Goal: Navigation & Orientation: Find specific page/section

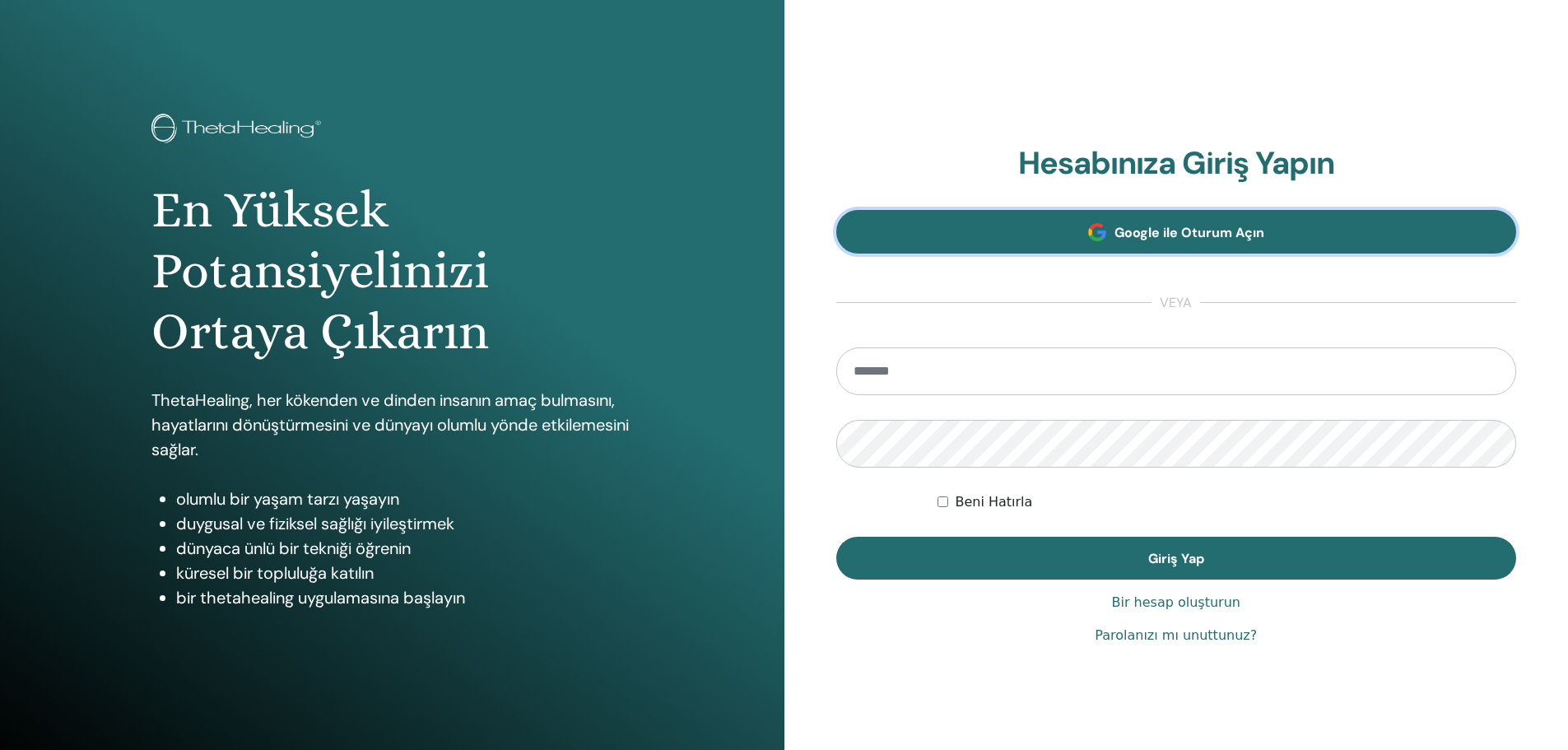
click at [1046, 224] on link "Google ile Oturum Açın" at bounding box center [1176, 231] width 680 height 44
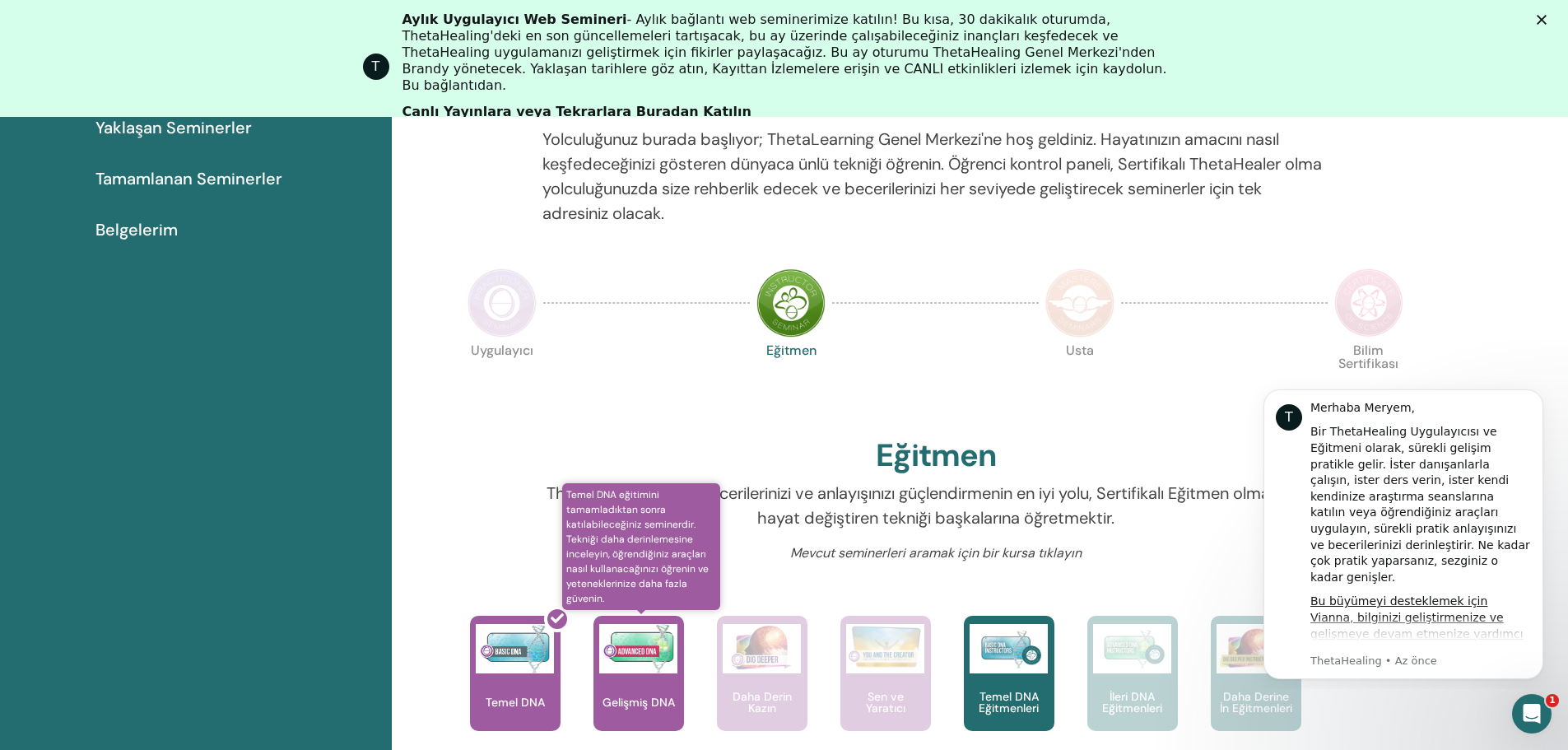
click at [637, 683] on div "Gelişmiş DNA" at bounding box center [639, 673] width 91 height 115
click at [646, 648] on img at bounding box center [638, 648] width 78 height 49
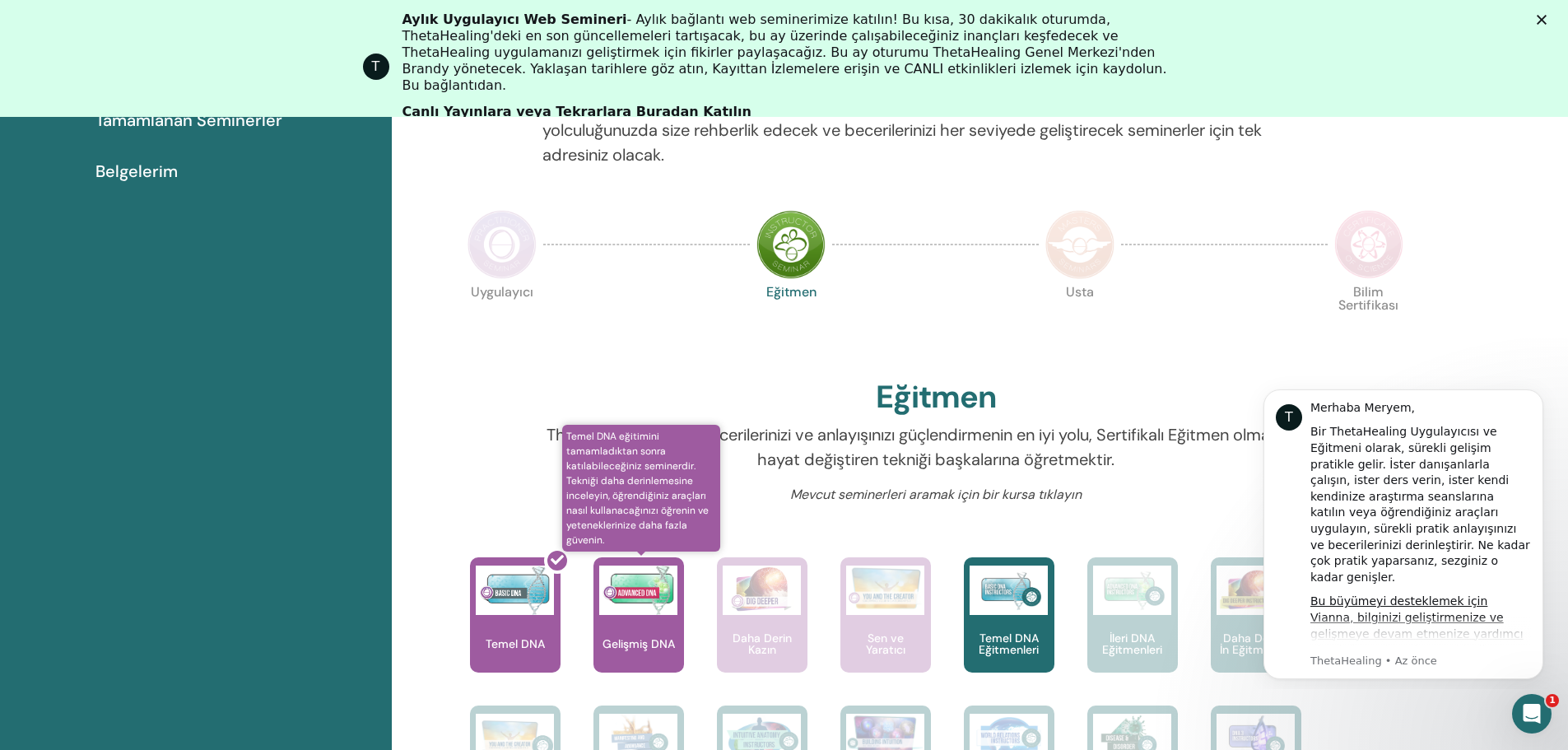
scroll to position [455, 0]
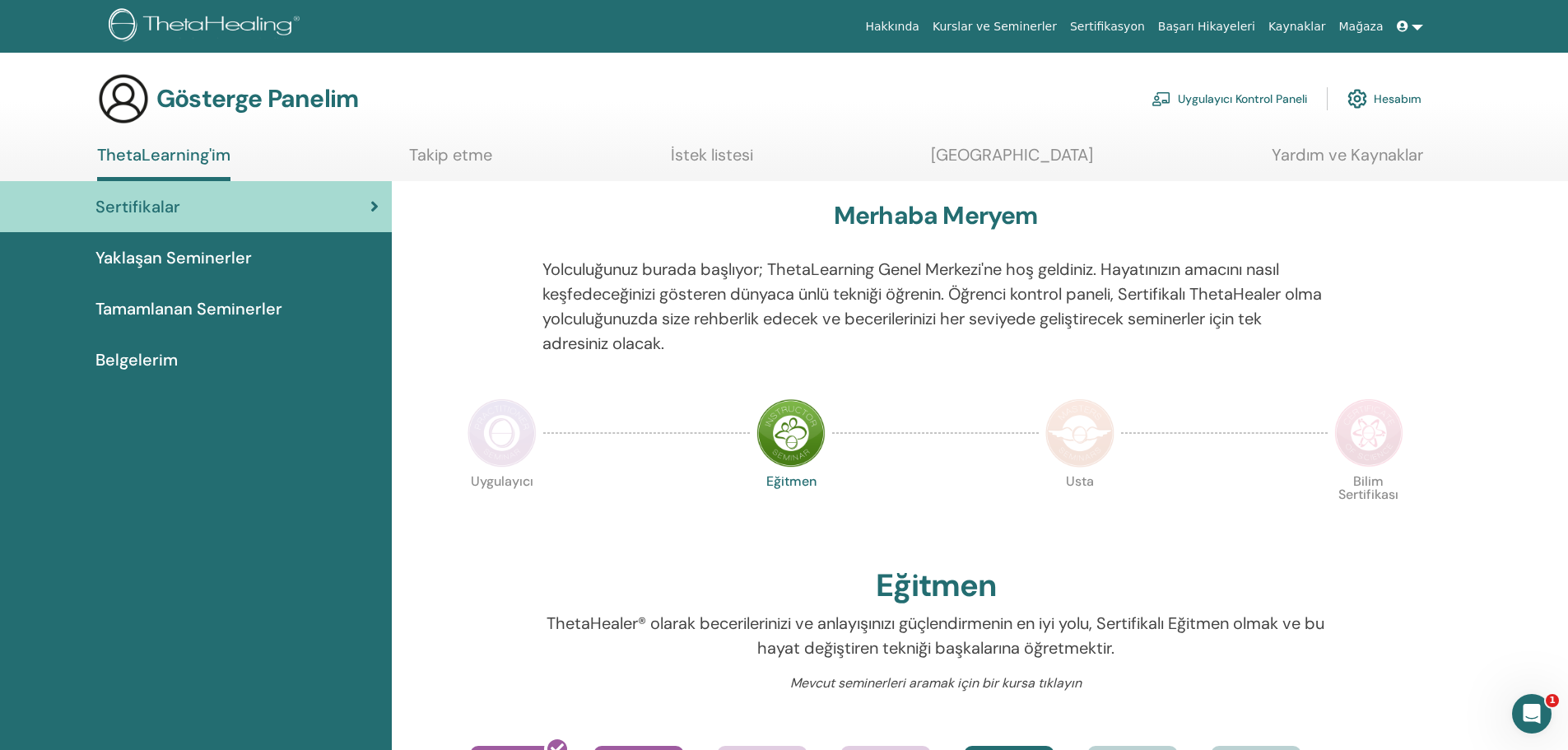
drag, startPoint x: 515, startPoint y: 158, endPoint x: 498, endPoint y: 163, distance: 17.7
click at [515, 161] on ul "ThetaLearning'im Takip etme İstek listesi [GEOGRAPHIC_DATA] Yardım ve Kaynaklar" at bounding box center [760, 163] width 1326 height 36
click at [493, 163] on font "Takip etme" at bounding box center [451, 155] width 83 height 21
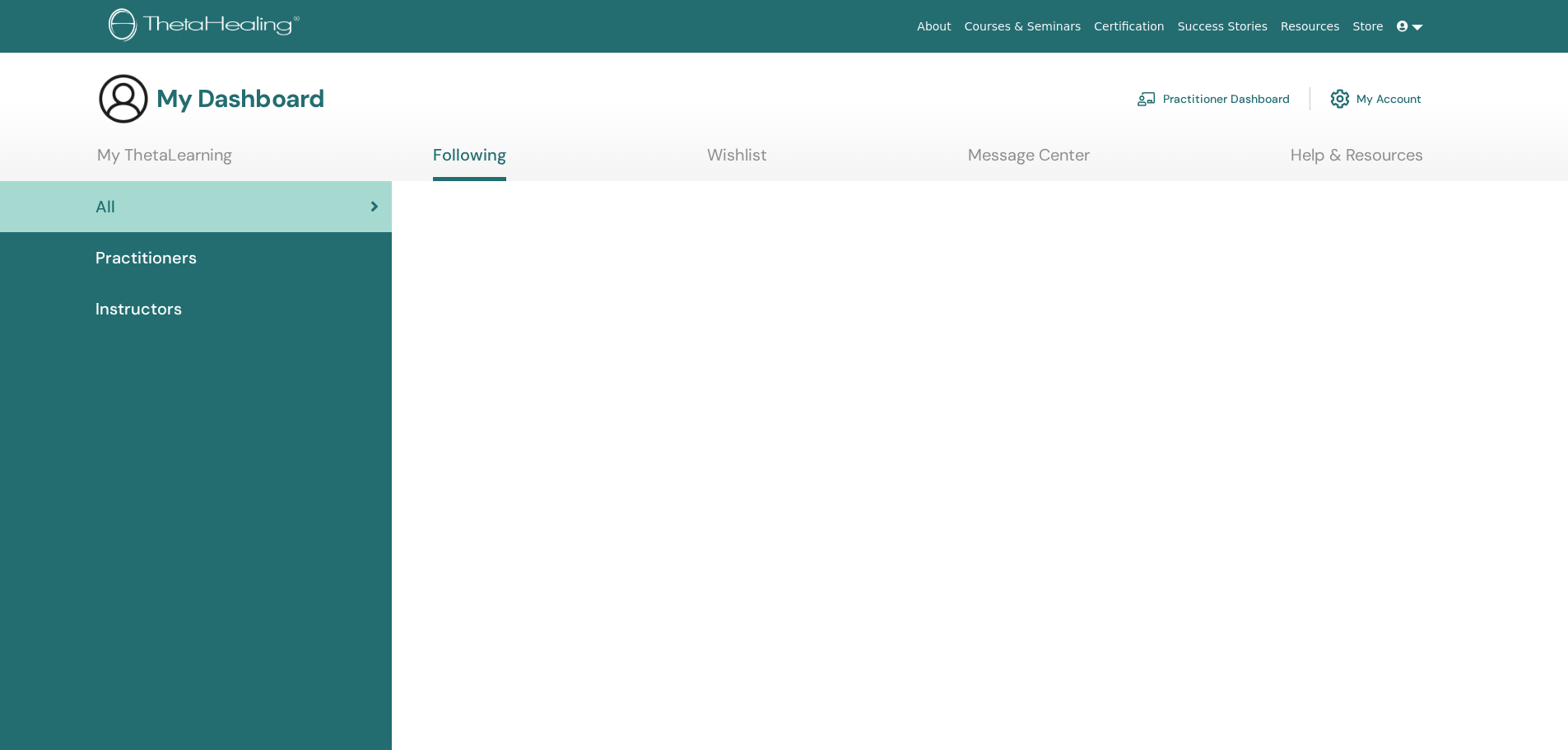
click at [253, 141] on section "My Dashboard Practitioner Dashboard My Account My ThetaLearning Following Wishl…" at bounding box center [784, 127] width 1568 height 108
click at [225, 151] on link "My ThetaLearning" at bounding box center [164, 161] width 135 height 32
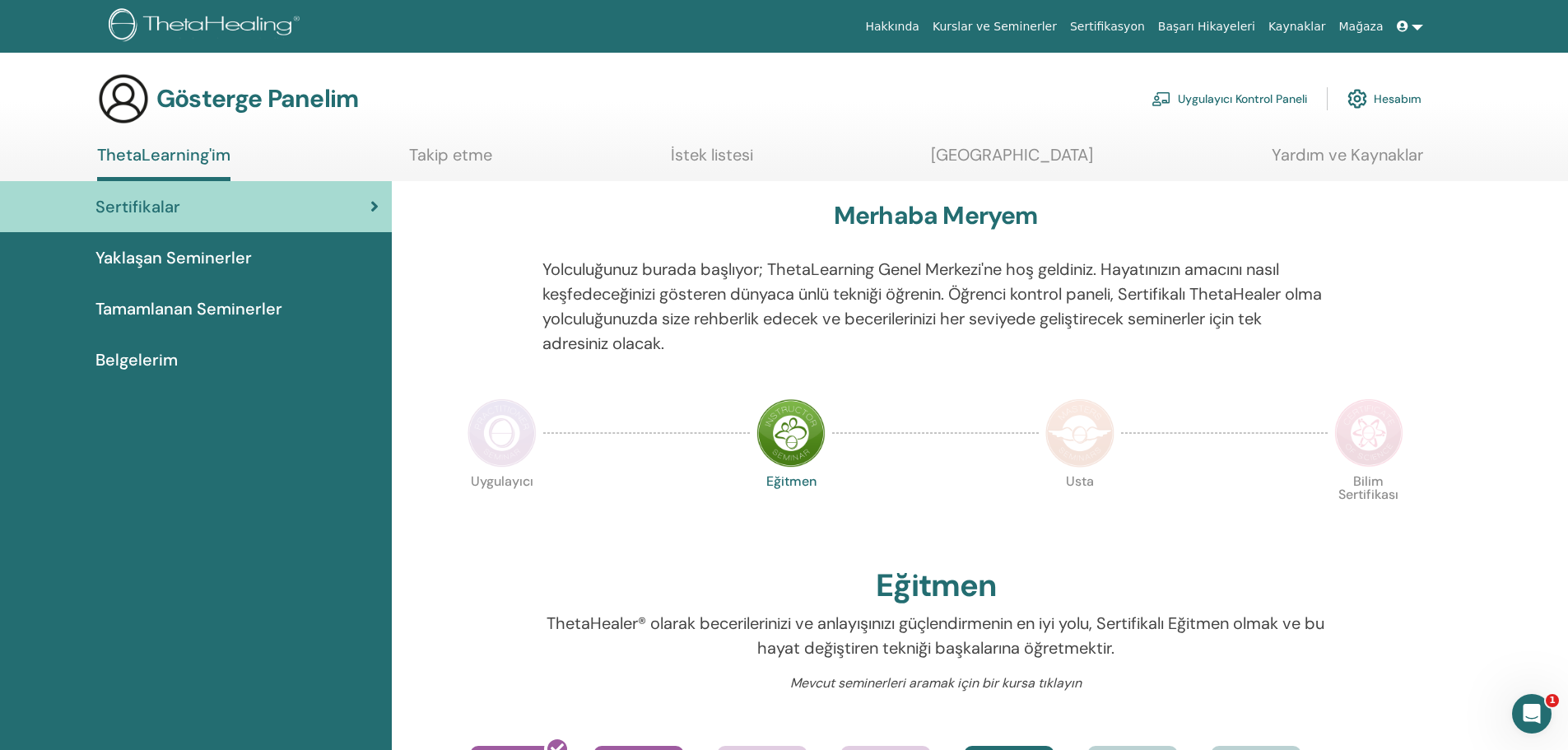
click at [161, 258] on font "Yaklaşan Seminerler" at bounding box center [174, 257] width 157 height 21
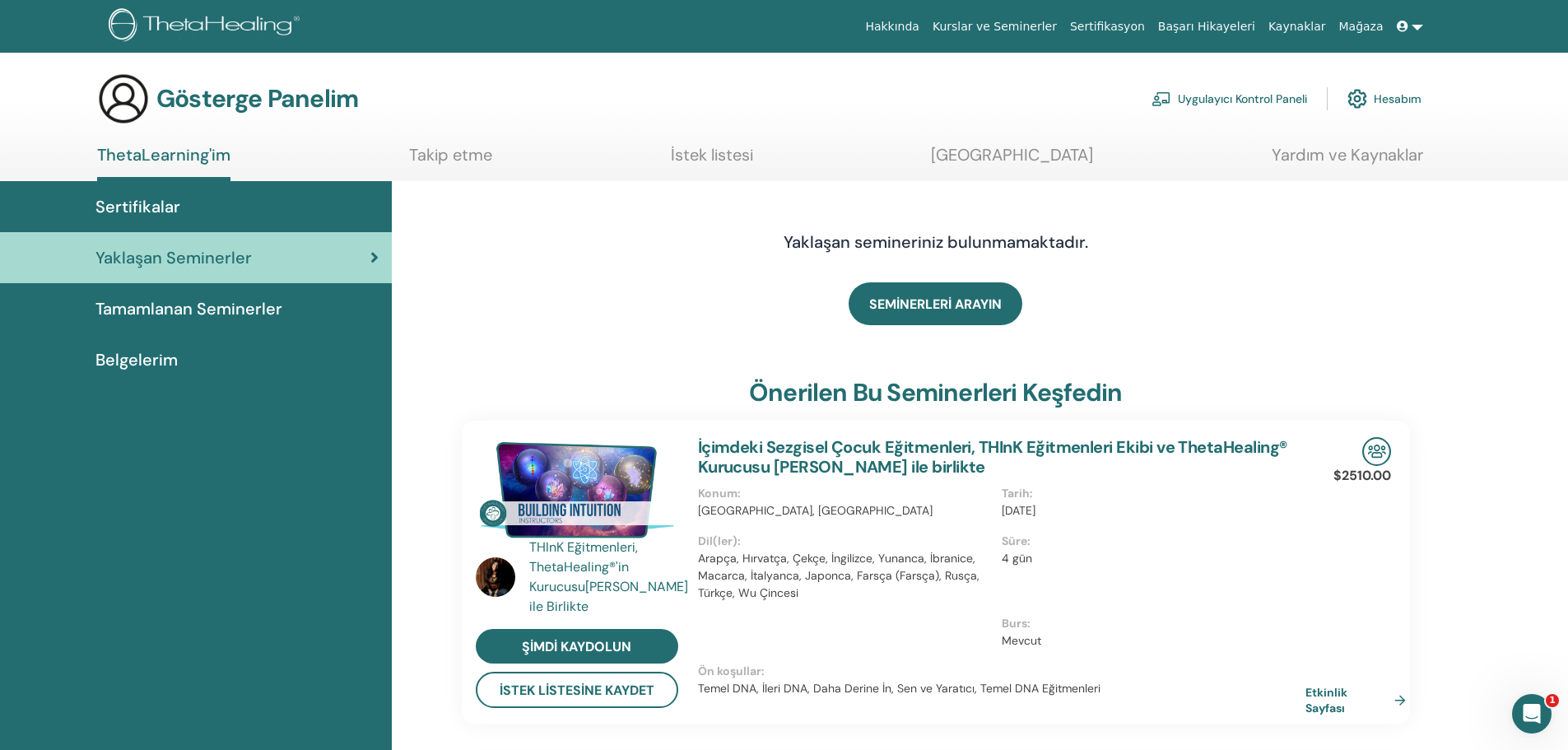
click at [157, 316] on font "Tamamlanan Seminerler" at bounding box center [189, 309] width 187 height 21
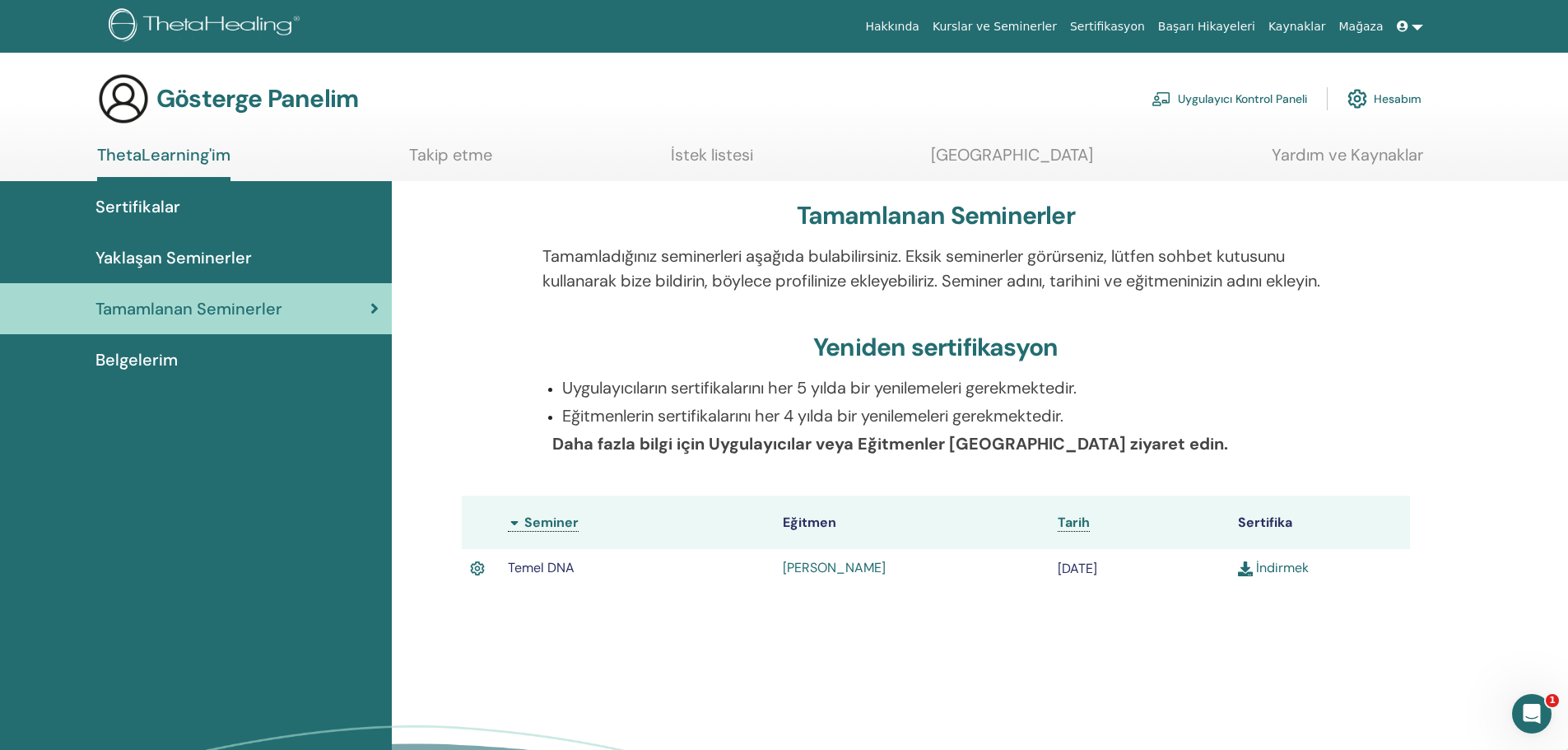
click at [812, 576] on font "BERNA TONUS" at bounding box center [834, 568] width 103 height 17
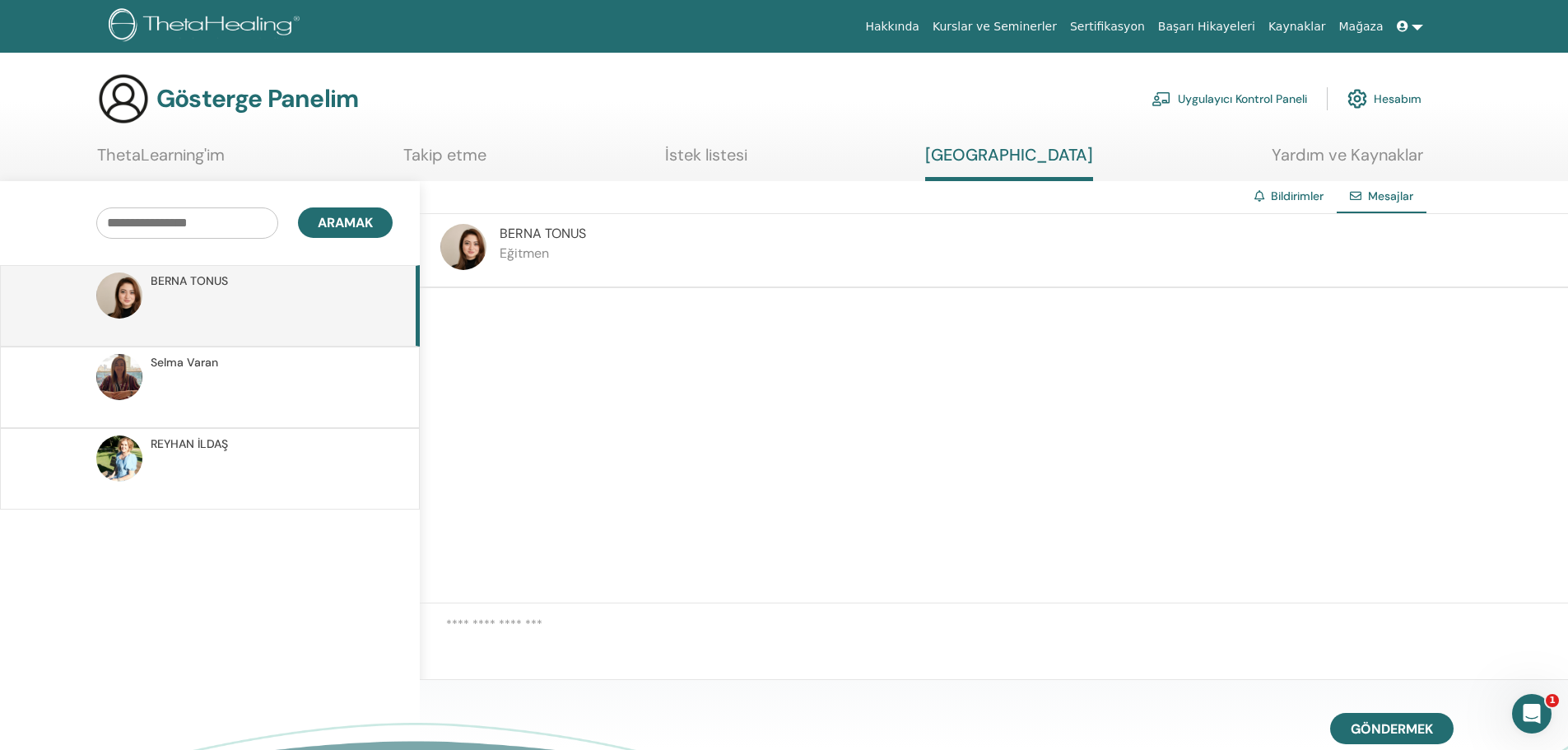
click at [196, 355] on font "Varan" at bounding box center [202, 362] width 31 height 15
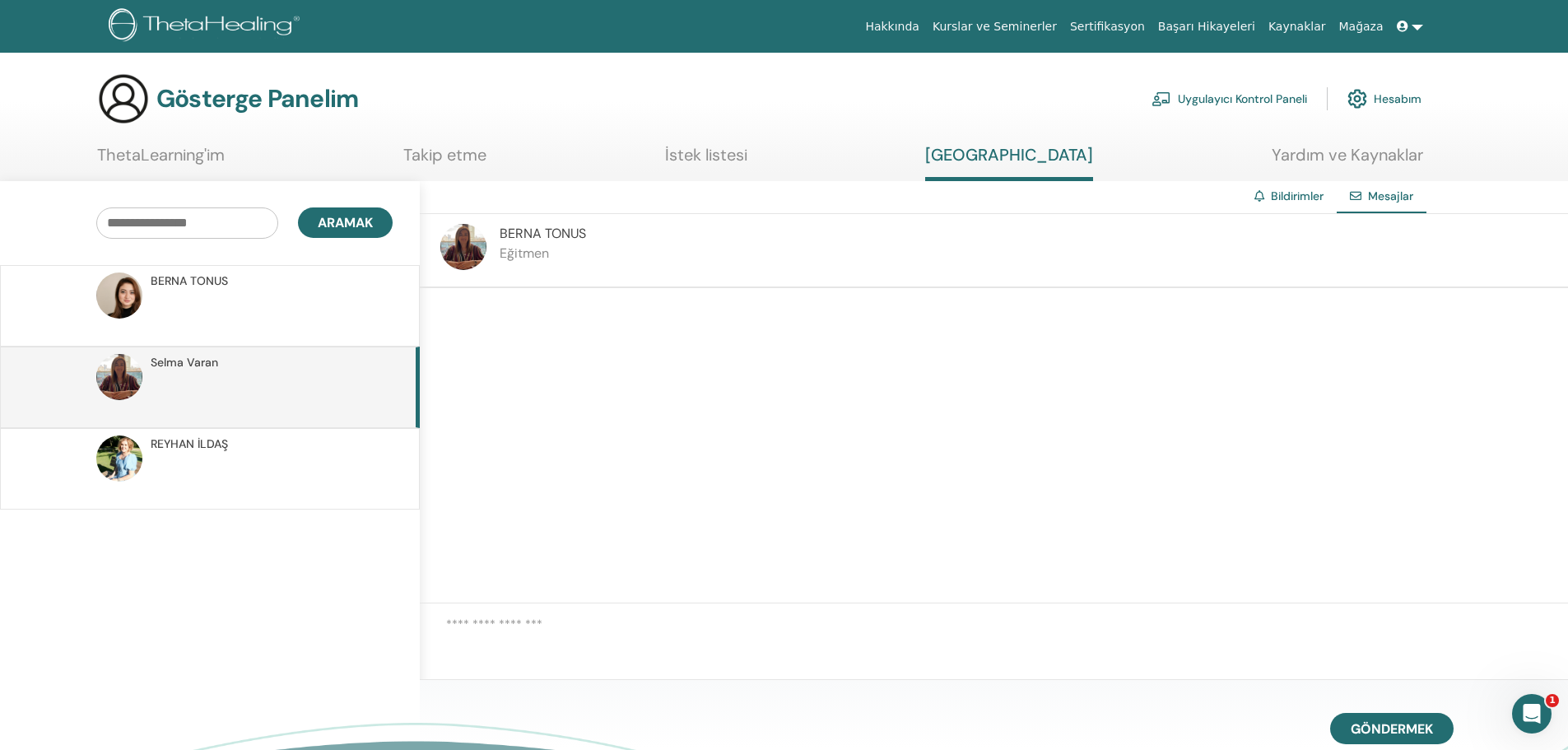
click at [561, 277] on div "BERNA TONUS Eğitmen" at bounding box center [994, 251] width 1149 height 75
click at [527, 234] on font "BERNA" at bounding box center [520, 233] width 42 height 17
drag, startPoint x: 425, startPoint y: 242, endPoint x: 439, endPoint y: 243, distance: 14.0
click at [437, 243] on div "BERNA TONUS Eğitmen" at bounding box center [994, 251] width 1149 height 75
click at [1277, 192] on font "Bildirimler" at bounding box center [1297, 195] width 52 height 15
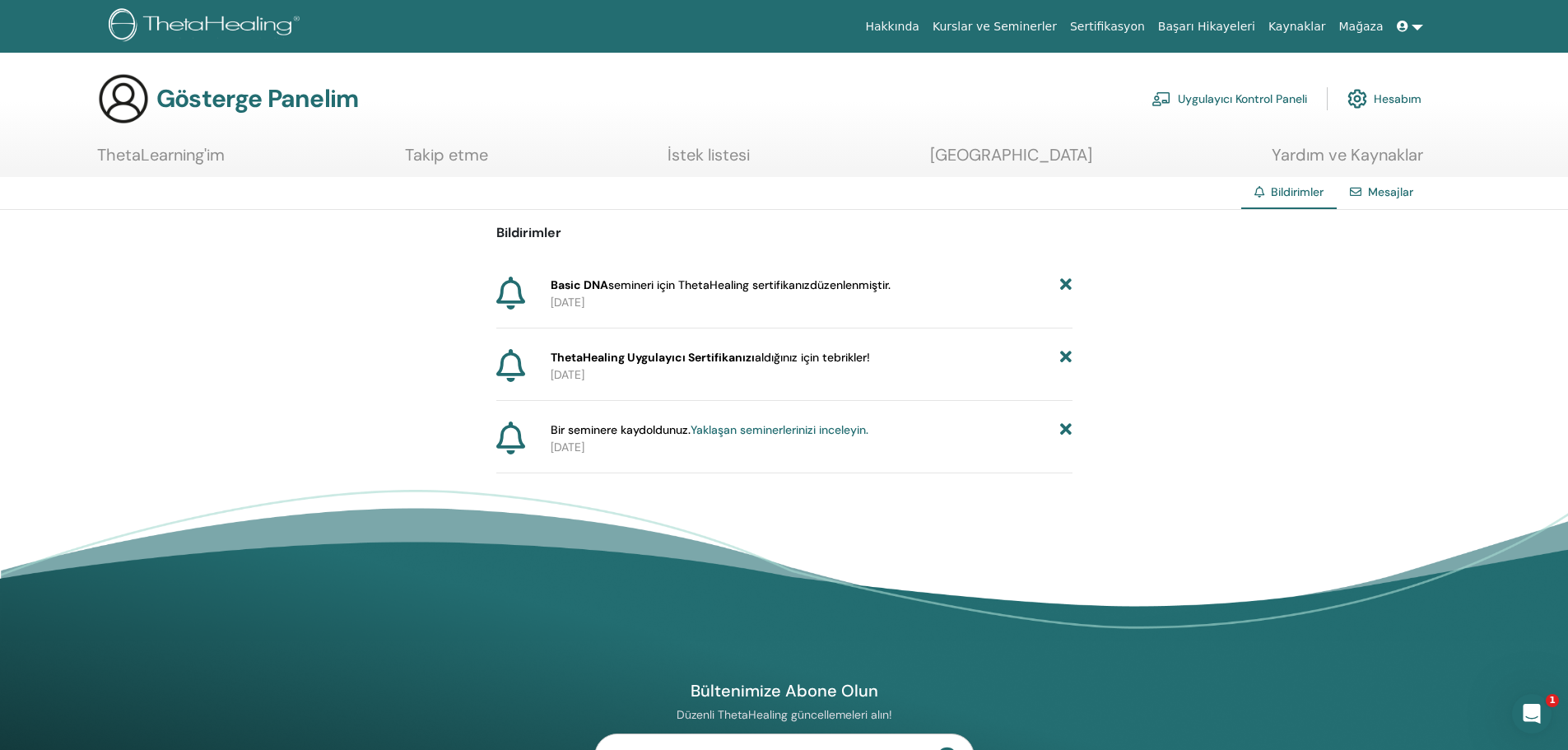
click at [752, 435] on font "Yaklaşan seminerlerinizi inceleyin." at bounding box center [780, 429] width 178 height 15
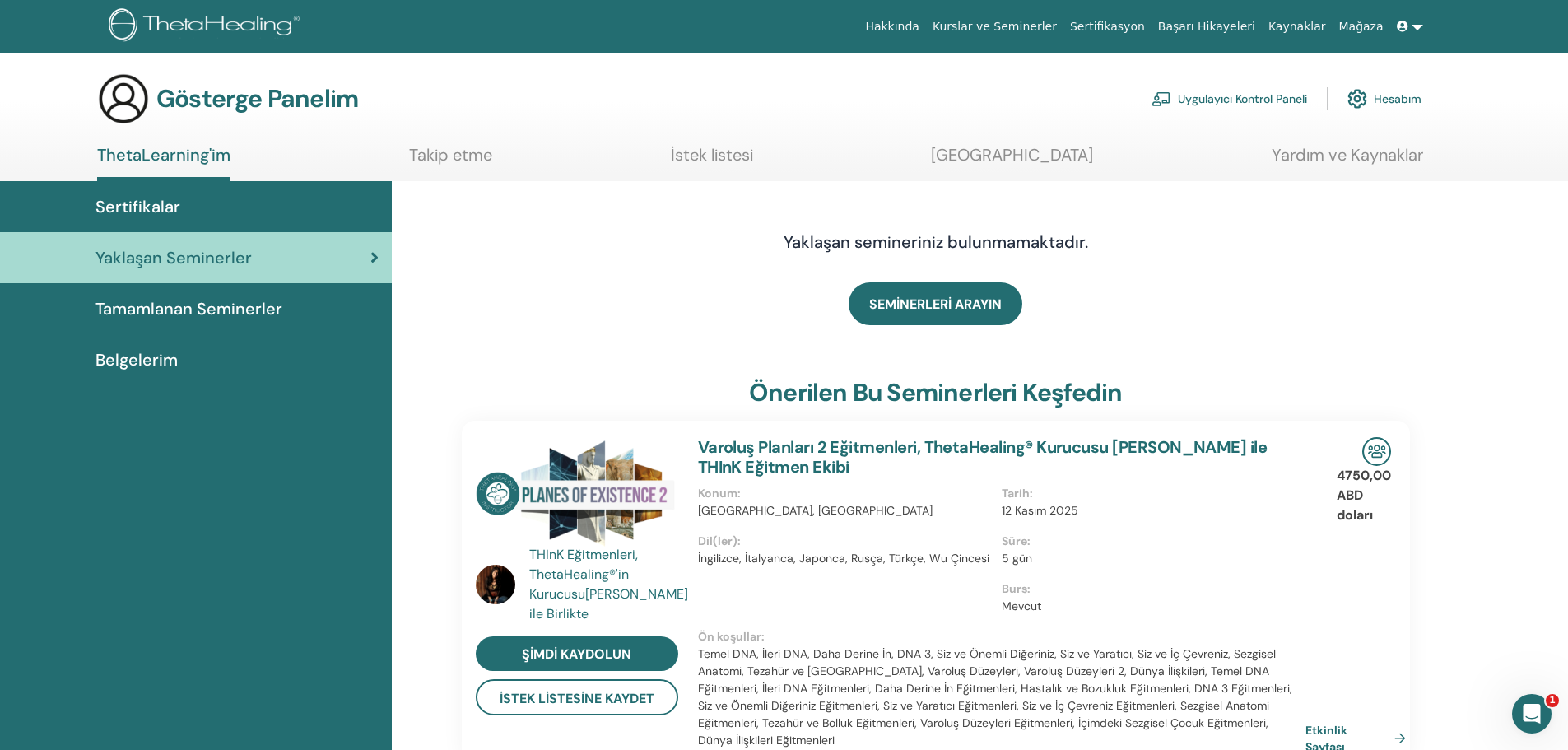
click at [166, 165] on link "ThetaLearning'im" at bounding box center [164, 163] width 134 height 36
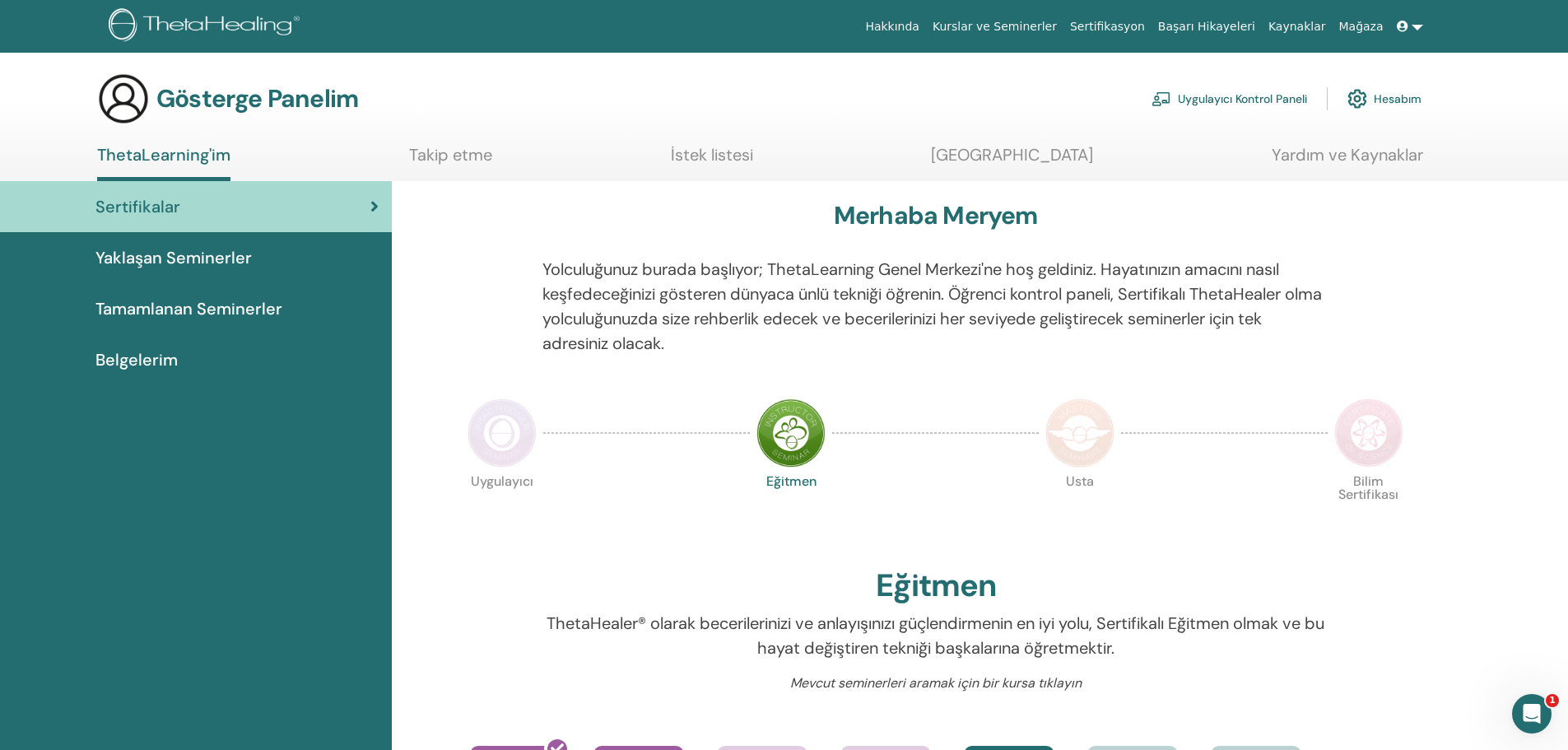
click at [1370, 101] on link "Hesabım" at bounding box center [1384, 98] width 75 height 36
click at [714, 155] on font "İstek listesi" at bounding box center [711, 155] width 82 height 21
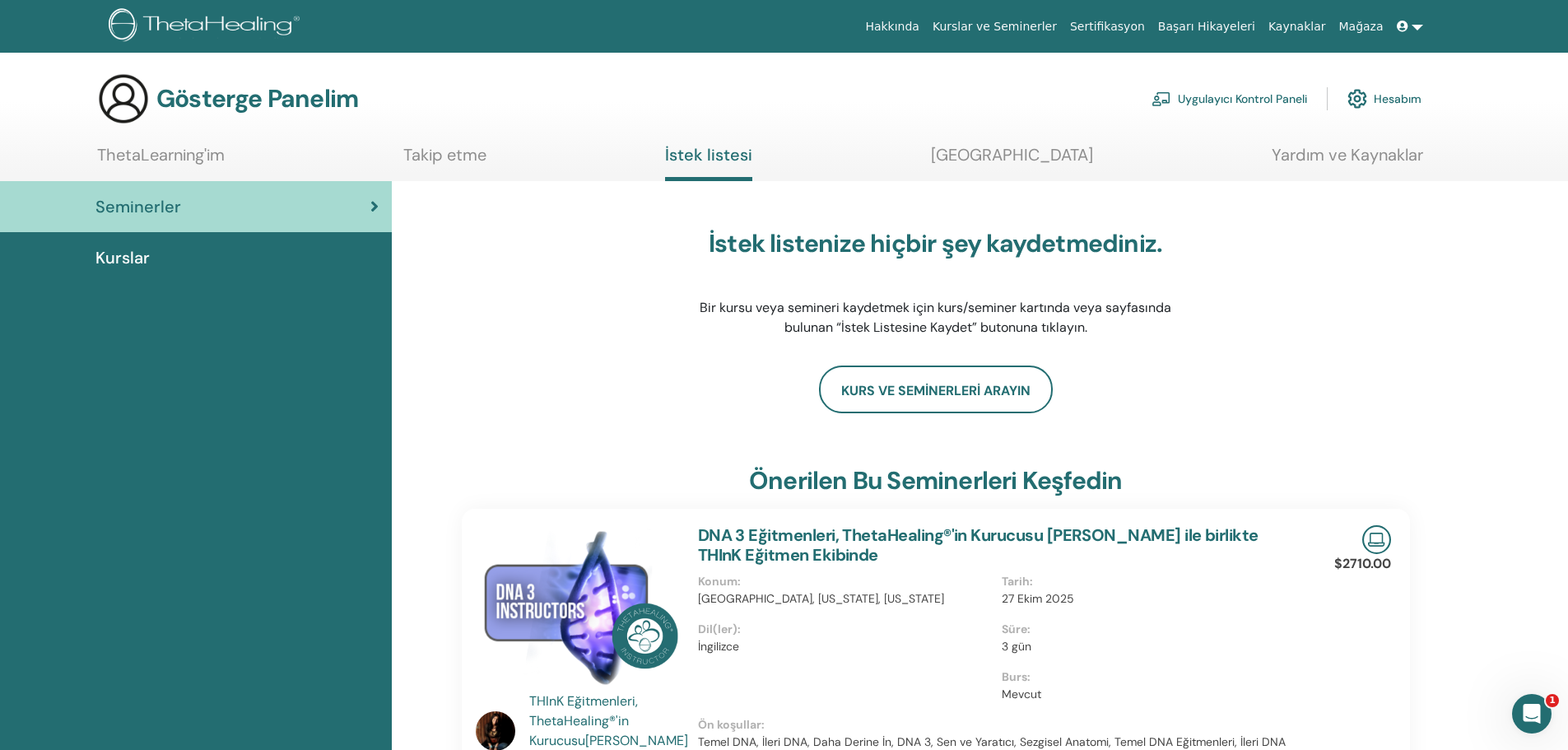
click at [473, 157] on font "Takip etme" at bounding box center [445, 155] width 83 height 21
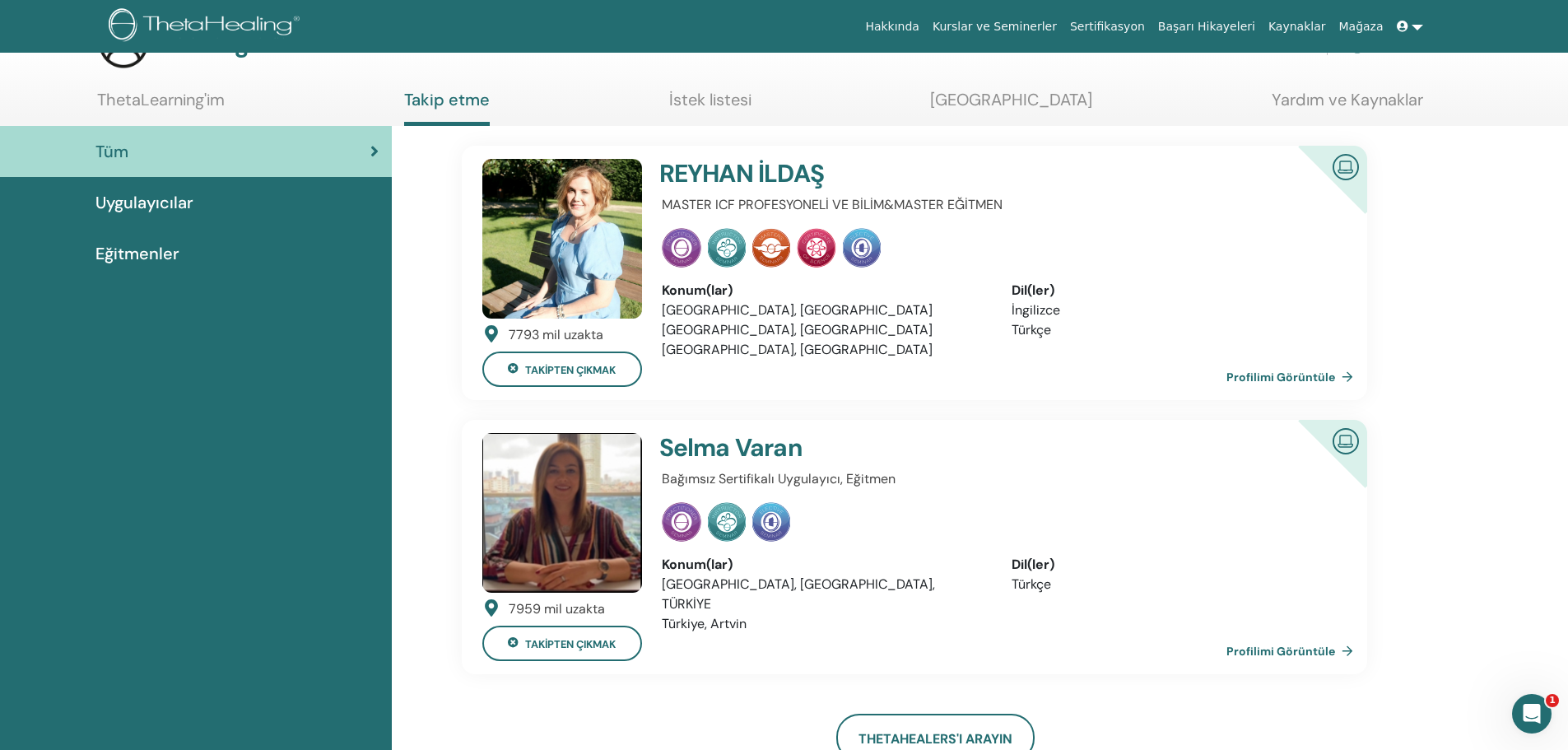
scroll to position [82, 0]
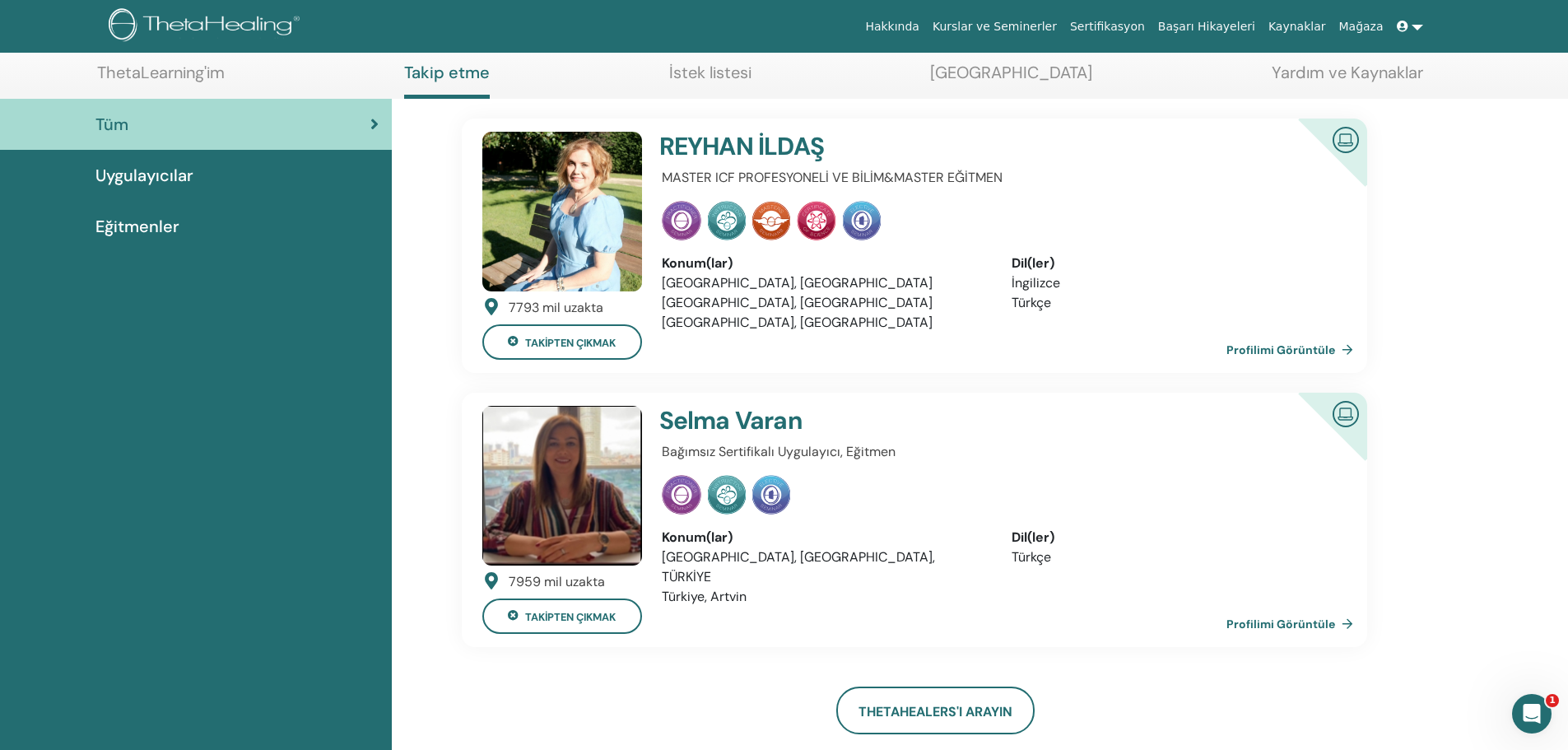
click at [1281, 626] on font "Profilimi Görüntüle" at bounding box center [1281, 624] width 108 height 15
click at [559, 506] on img at bounding box center [561, 485] width 160 height 160
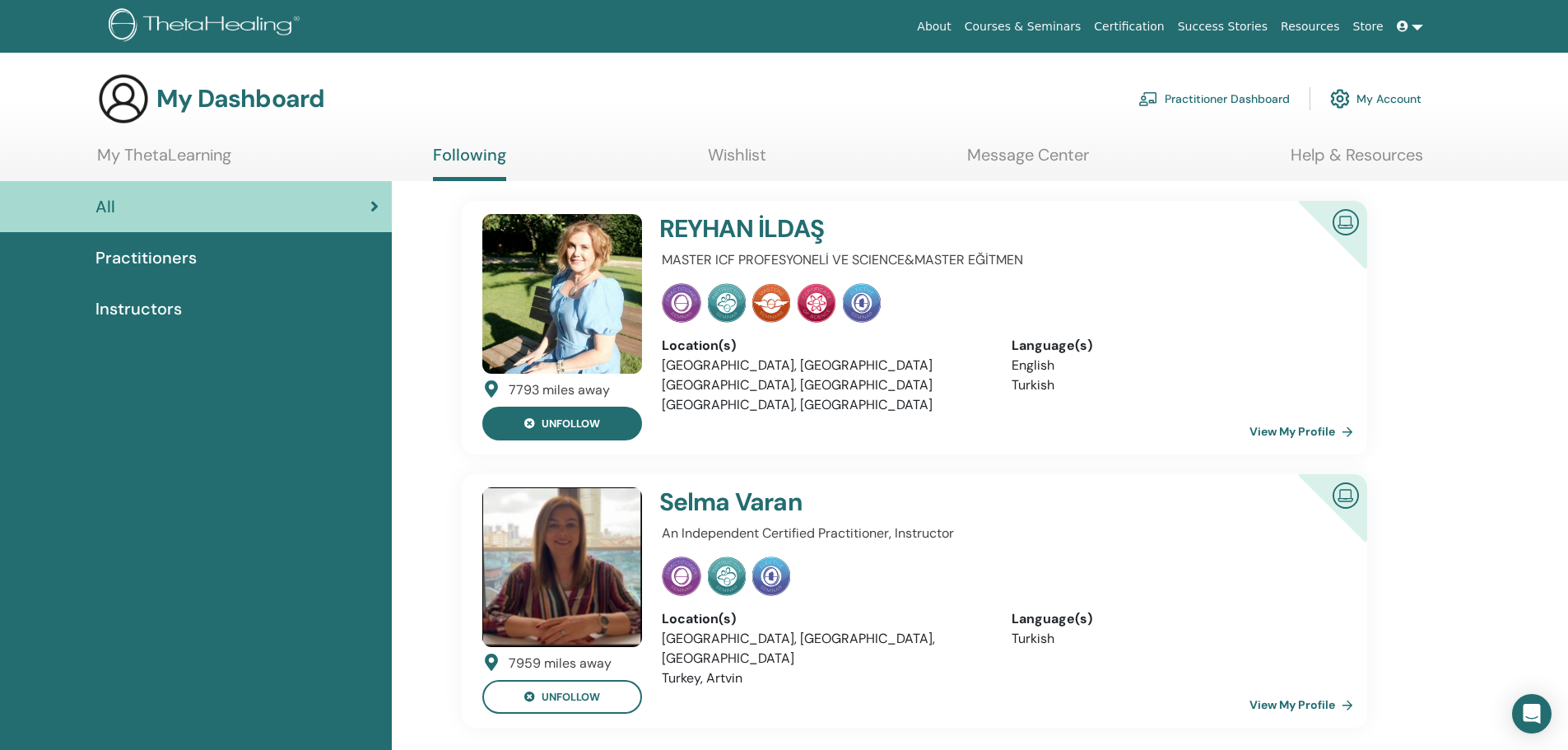
scroll to position [82, 0]
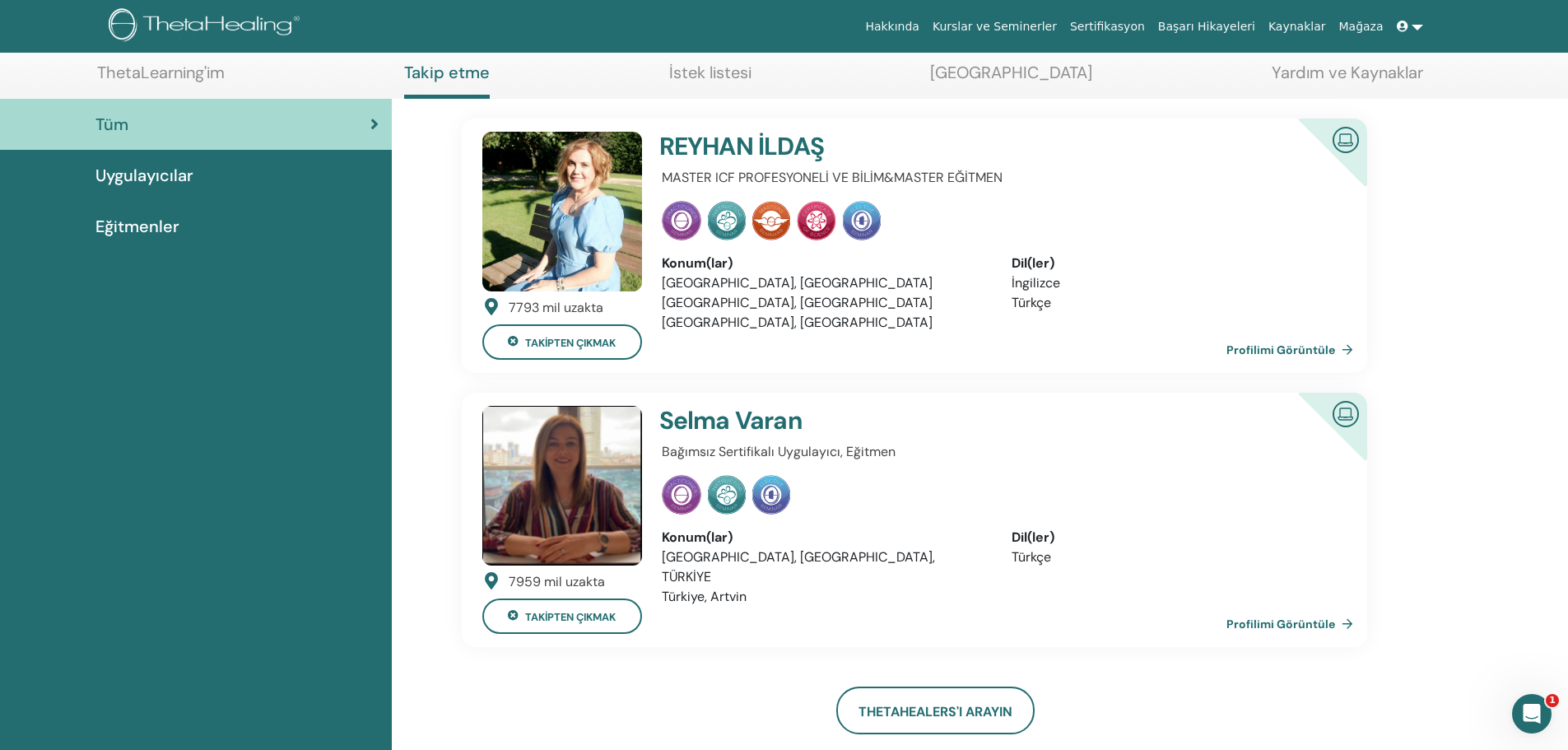
click at [565, 231] on img at bounding box center [561, 211] width 160 height 160
click at [173, 234] on font "Eğitmenler" at bounding box center [137, 226] width 84 height 21
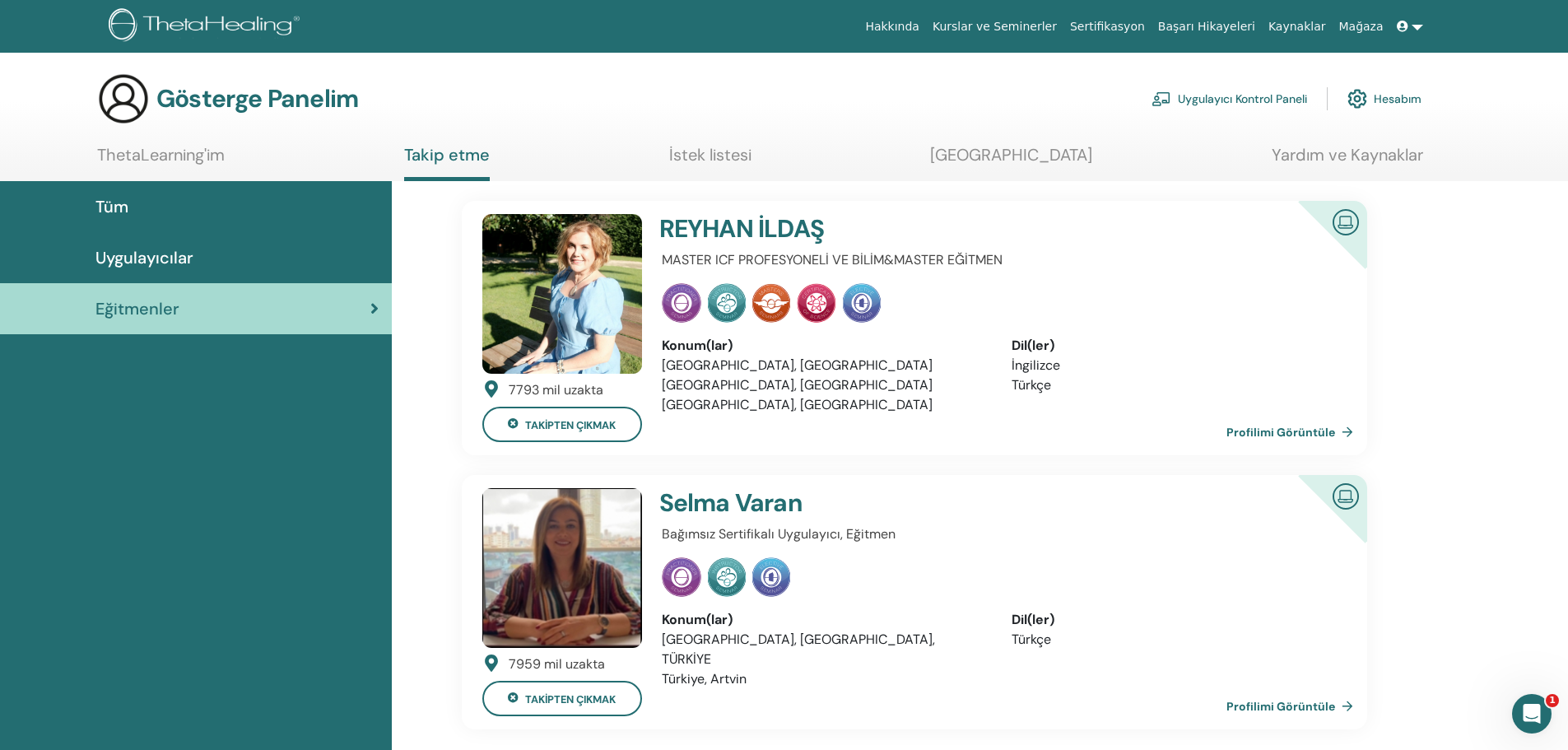
click at [1380, 97] on font "Hesabım" at bounding box center [1398, 99] width 47 height 15
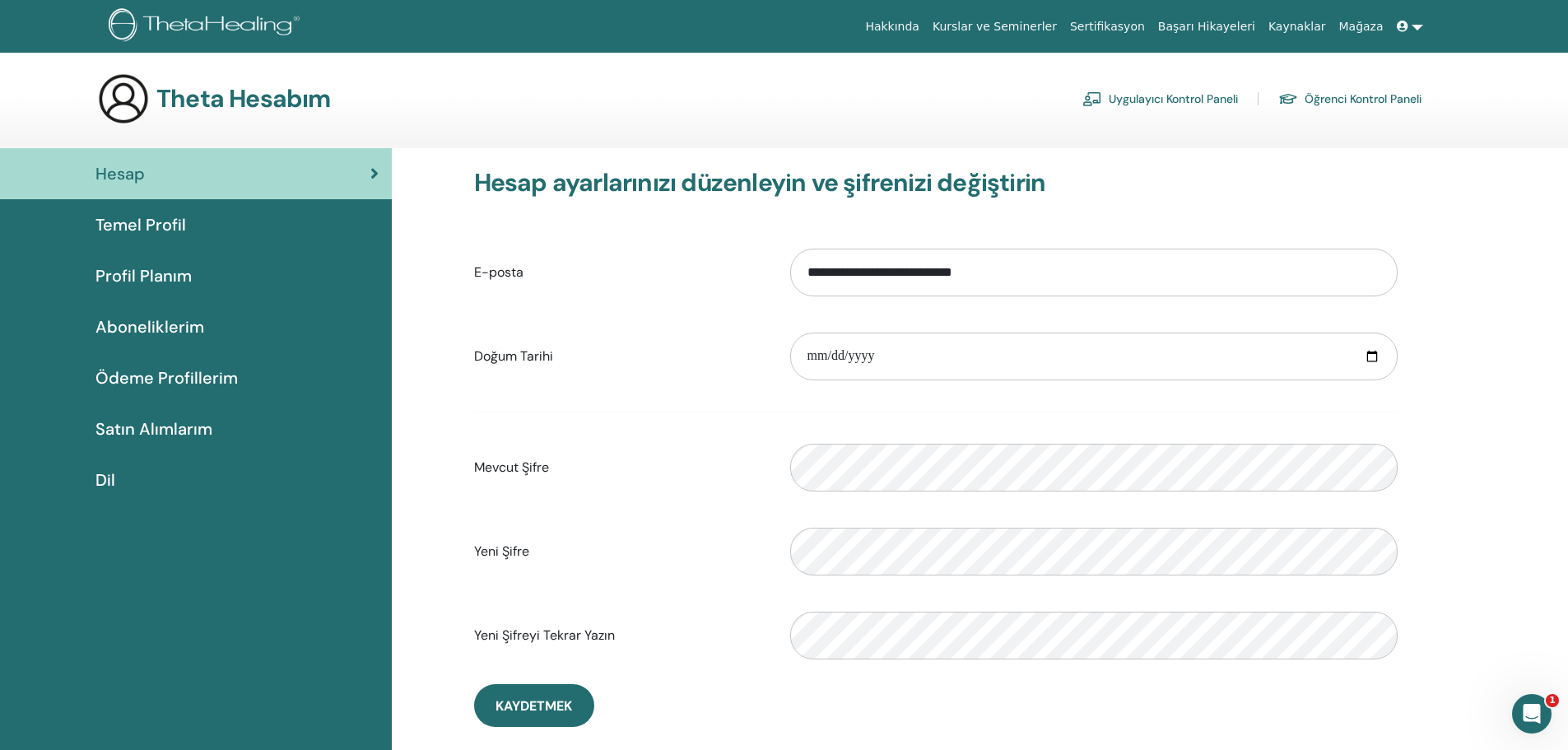
click at [148, 221] on font "Temel Profil" at bounding box center [141, 225] width 91 height 21
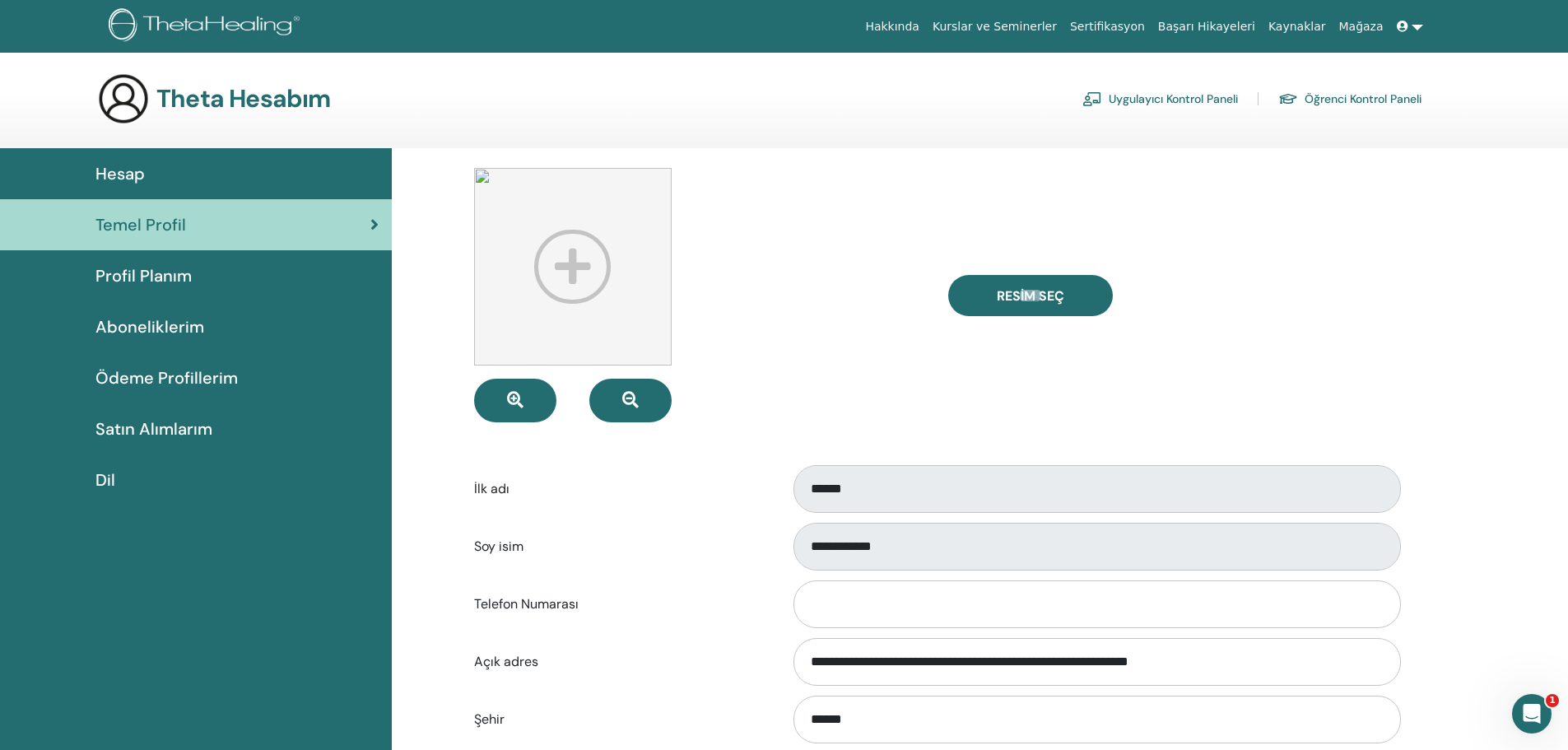
click at [133, 172] on font "Hesap" at bounding box center [120, 173] width 49 height 21
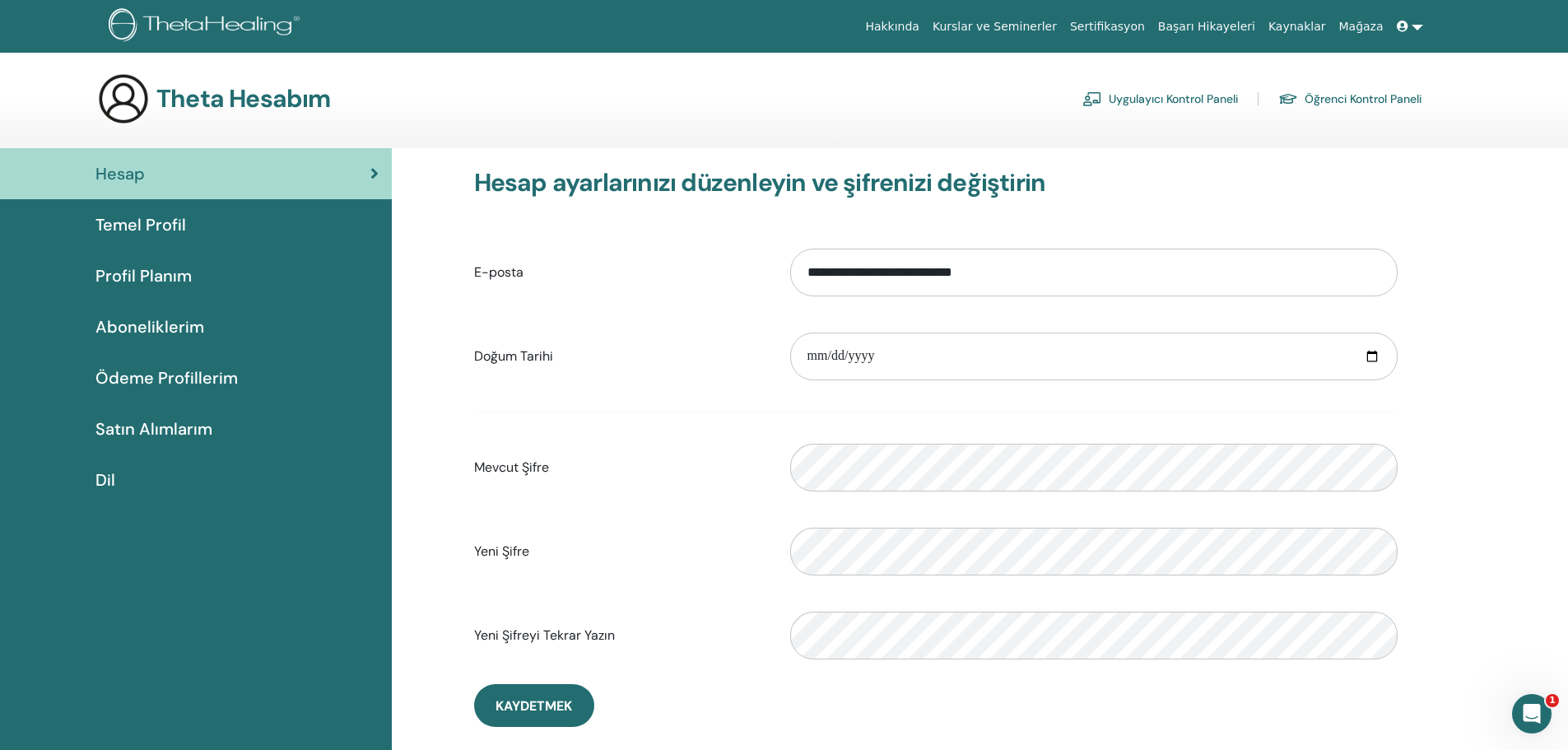
click at [1388, 28] on link "Mağaza" at bounding box center [1361, 26] width 58 height 30
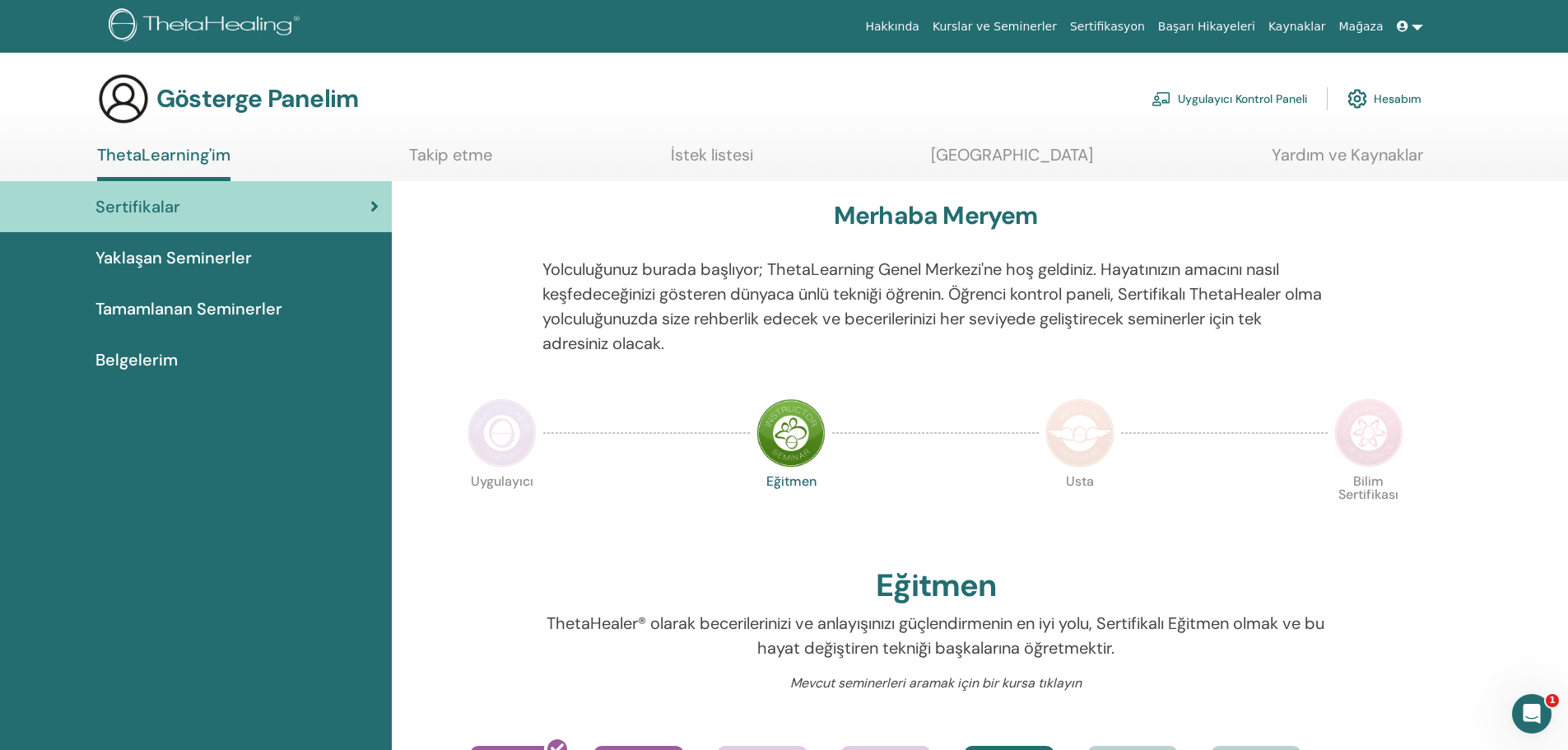
click at [182, 315] on font "Tamamlanan Seminerler" at bounding box center [189, 309] width 187 height 21
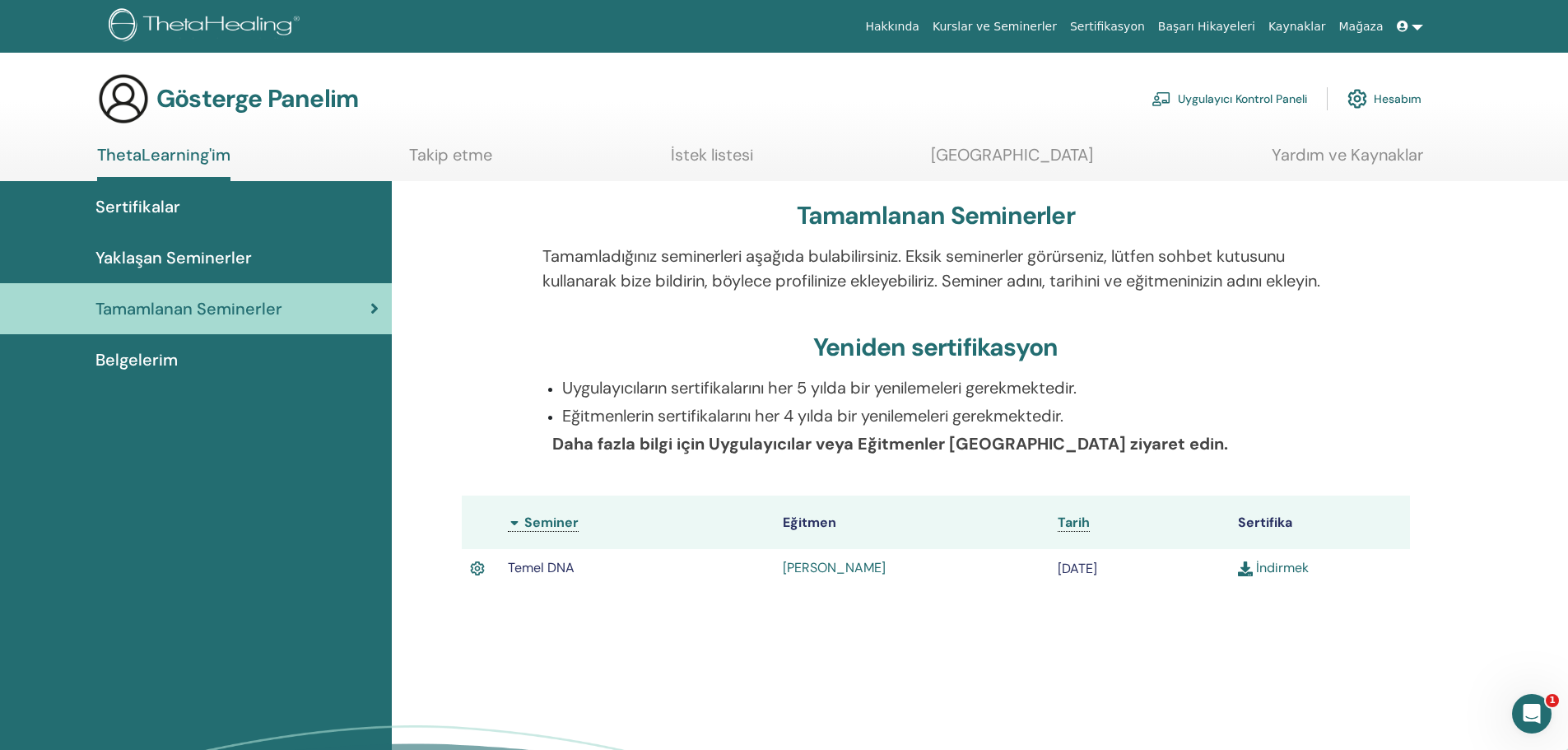
click at [824, 576] on font "[PERSON_NAME]" at bounding box center [834, 568] width 103 height 17
click at [851, 576] on font "[PERSON_NAME]" at bounding box center [834, 568] width 103 height 17
click at [1354, 102] on img at bounding box center [1357, 99] width 19 height 28
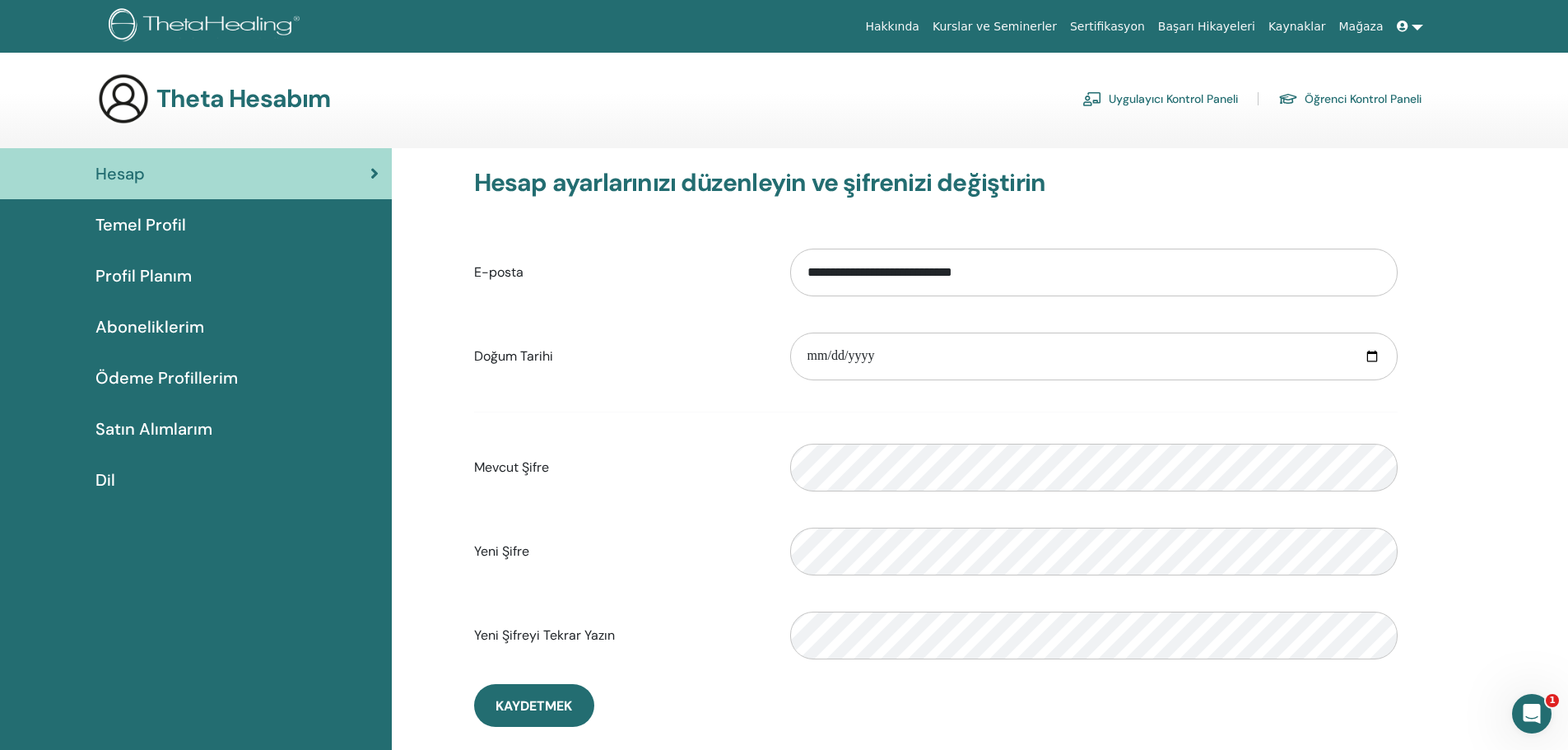
click at [1403, 23] on icon at bounding box center [1402, 26] width 12 height 12
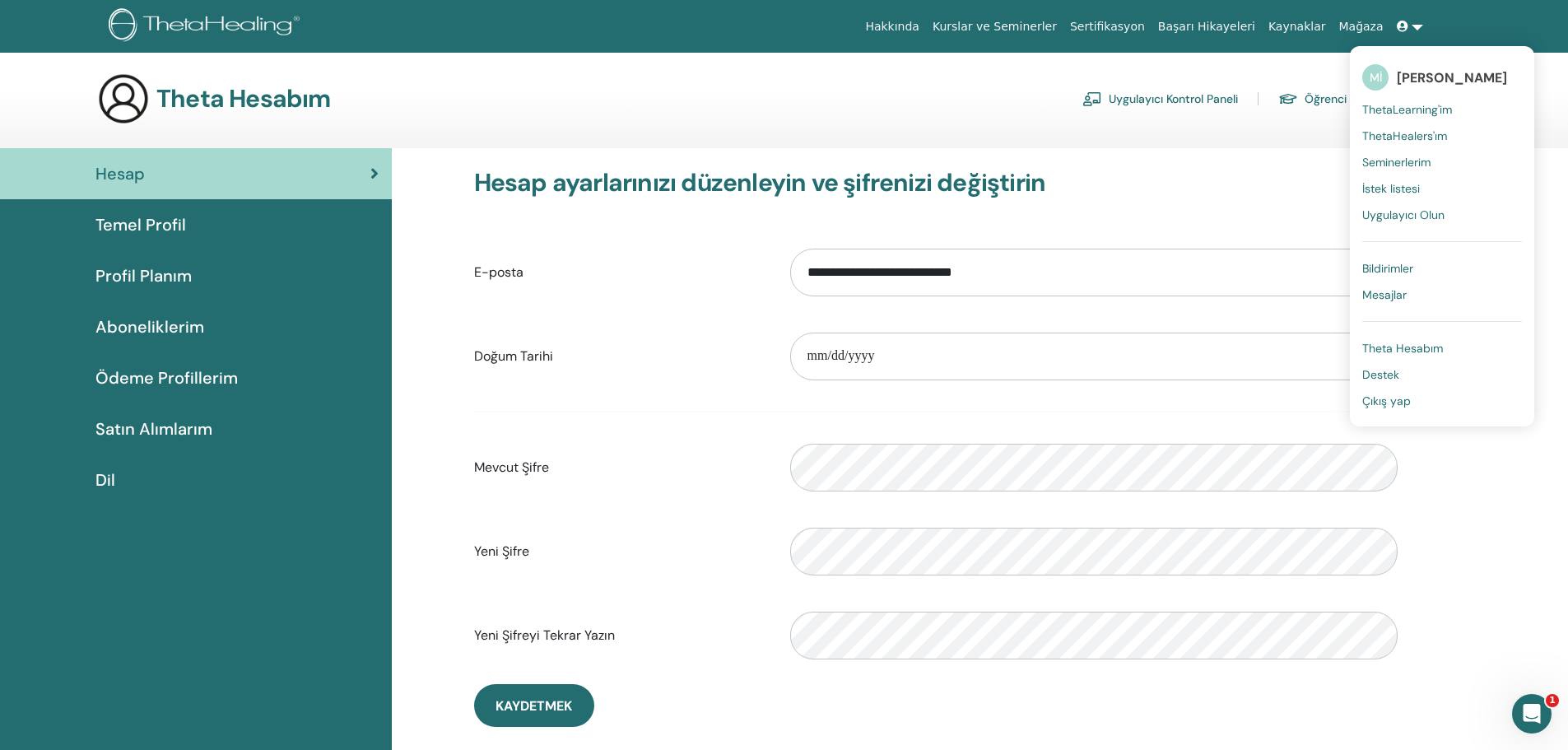
click at [1391, 74] on link "Mİ Meryem İskenderoğlu" at bounding box center [1442, 76] width 160 height 38
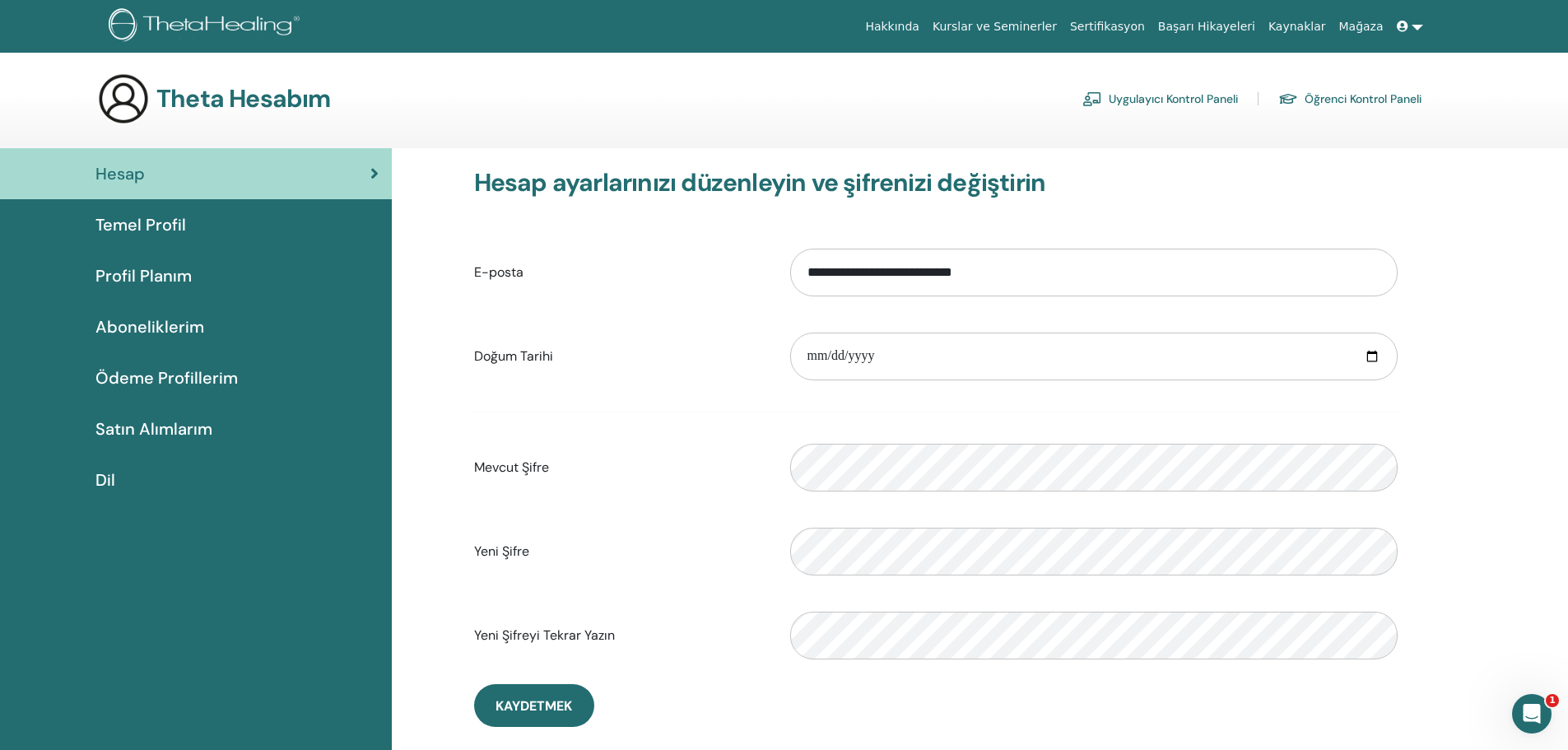
click at [1415, 34] on link at bounding box center [1410, 26] width 40 height 30
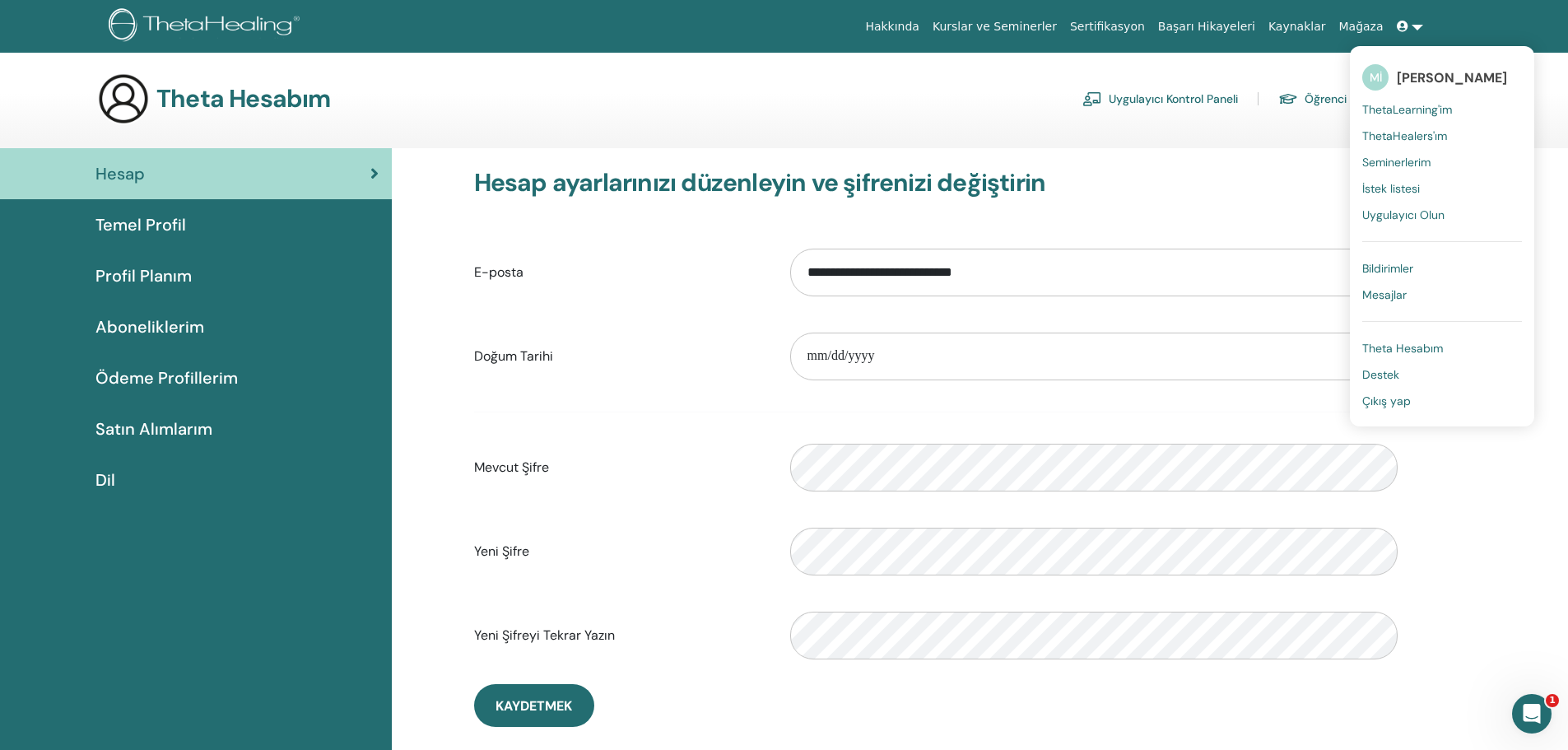
click at [1413, 107] on font "ThetaLearning'im" at bounding box center [1407, 108] width 90 height 15
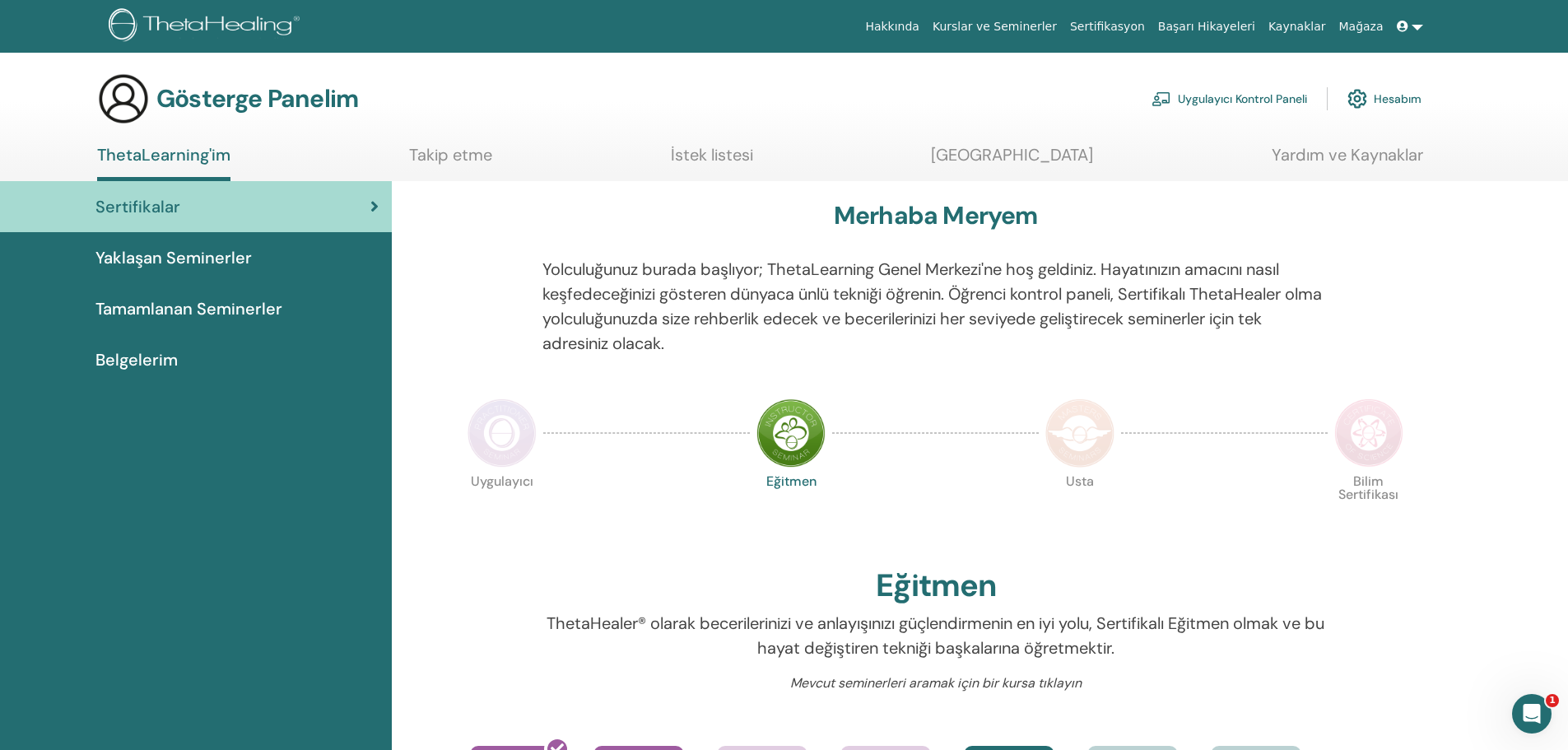
click at [1451, 90] on div "Gösterge Panelim Uygulayıcı Kontrol Paneli Hesabım" at bounding box center [813, 99] width 1511 height 52
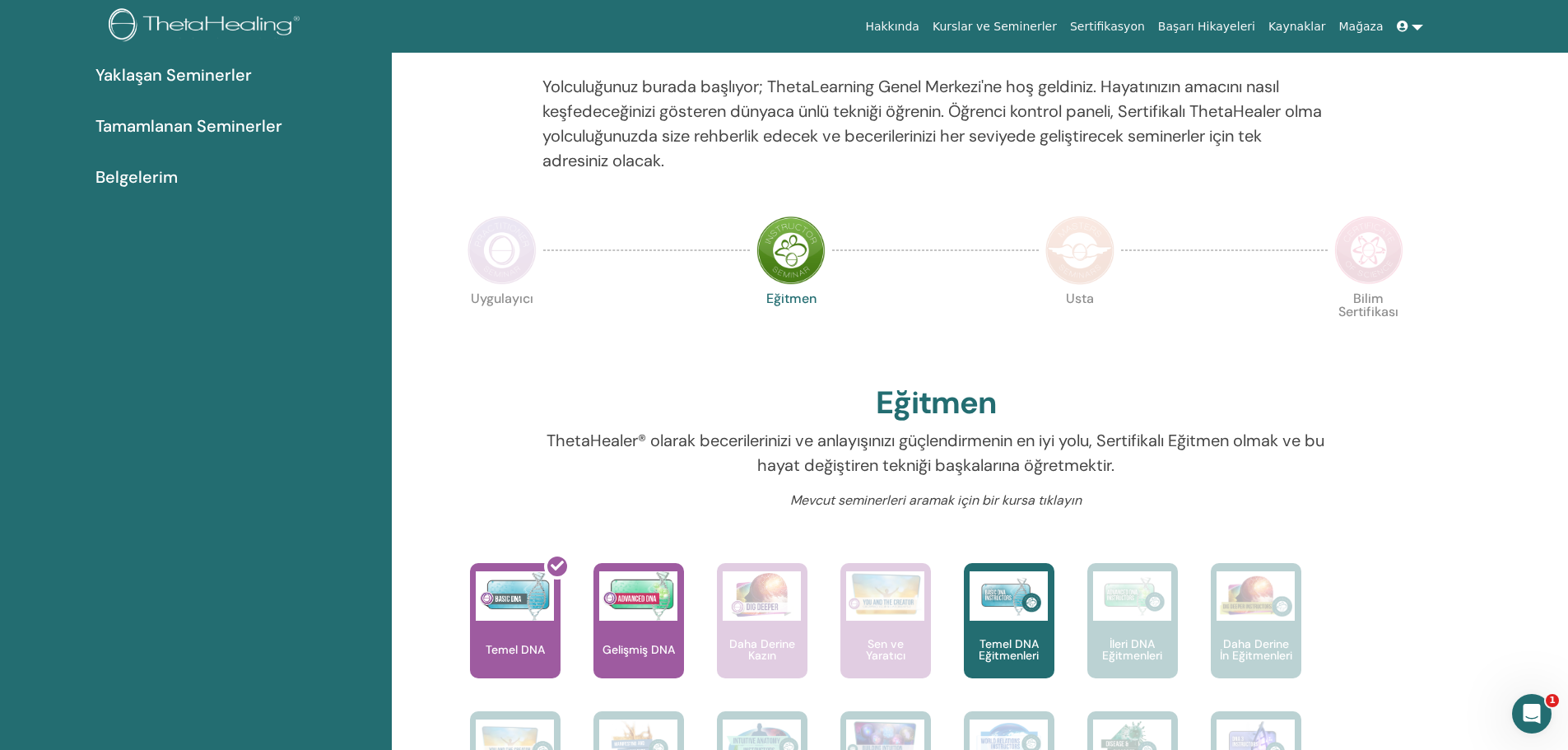
scroll to position [208, 0]
